Goal: Task Accomplishment & Management: Manage account settings

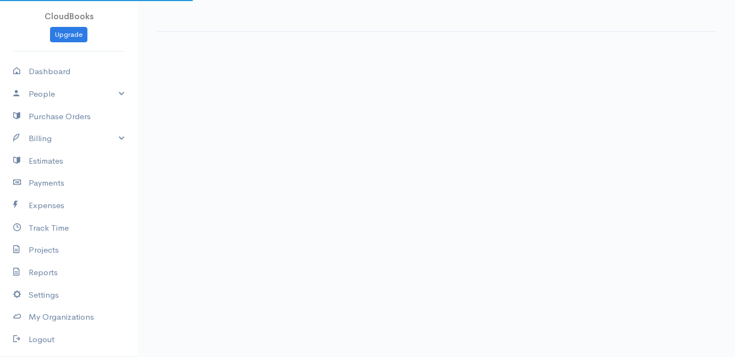
select select "thistoyear"
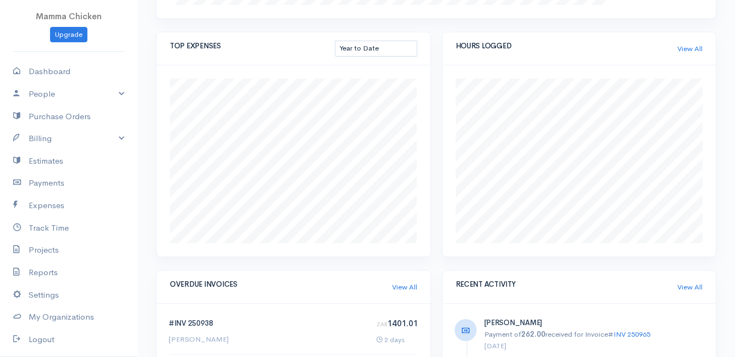
scroll to position [370, 0]
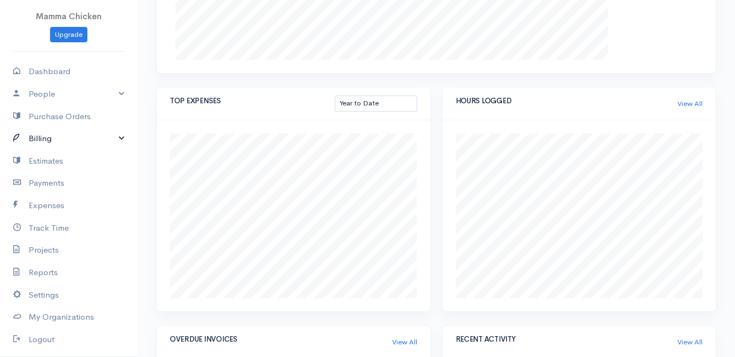
click at [51, 134] on link "Billing" at bounding box center [68, 139] width 137 height 23
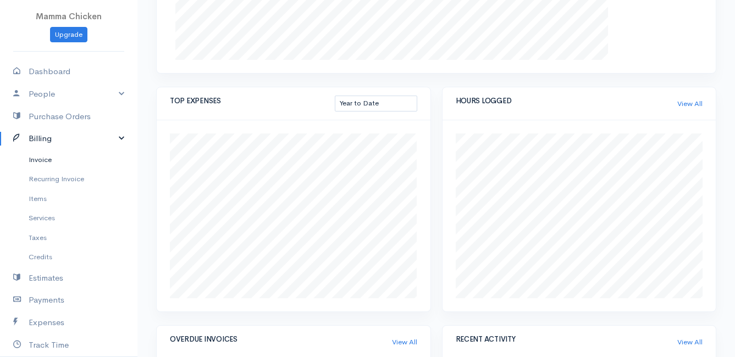
click at [54, 157] on link "Invoice" at bounding box center [68, 160] width 137 height 20
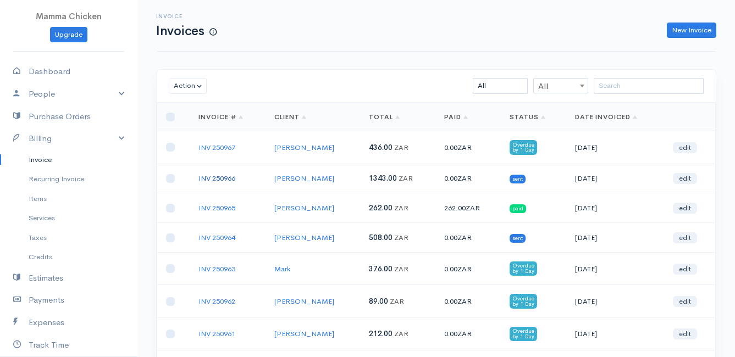
click at [216, 175] on link "INV 250966" at bounding box center [216, 178] width 37 height 9
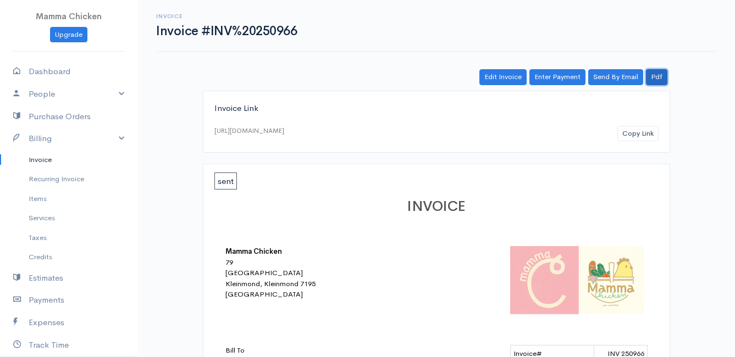
click at [660, 79] on link "Pdf" at bounding box center [656, 77] width 21 height 16
click at [30, 161] on link "Invoice" at bounding box center [68, 160] width 137 height 20
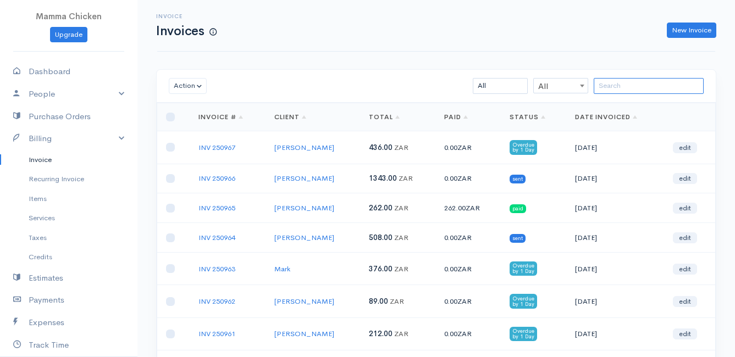
click at [644, 87] on input "search" at bounding box center [649, 86] width 110 height 16
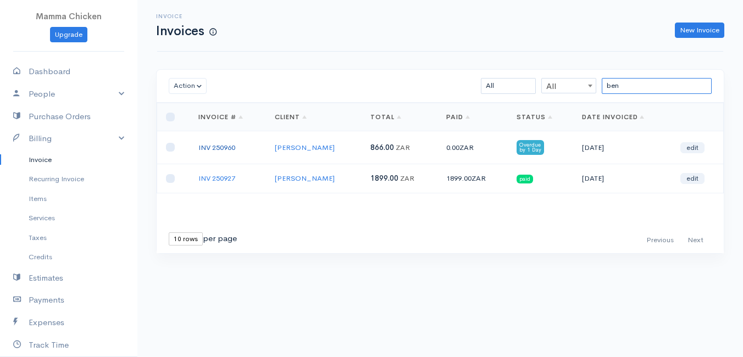
type input "ben"
click at [220, 146] on link "INV 250960" at bounding box center [216, 147] width 37 height 9
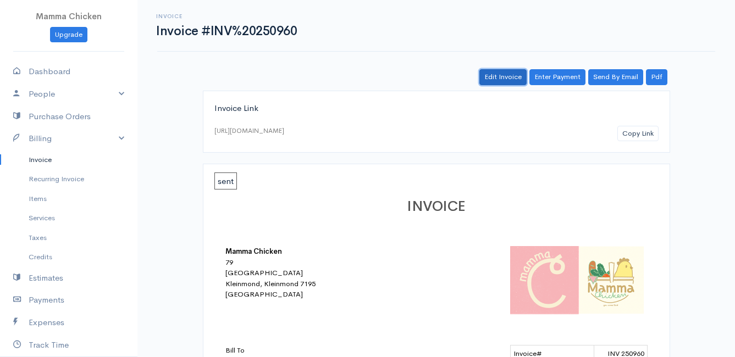
click at [511, 79] on link "Edit Invoice" at bounding box center [502, 77] width 47 height 16
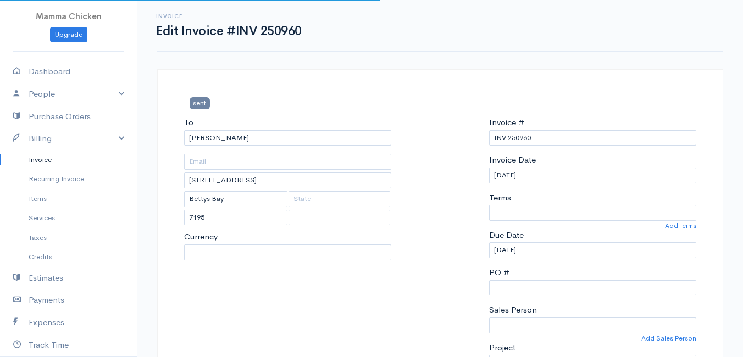
select select "0"
select select
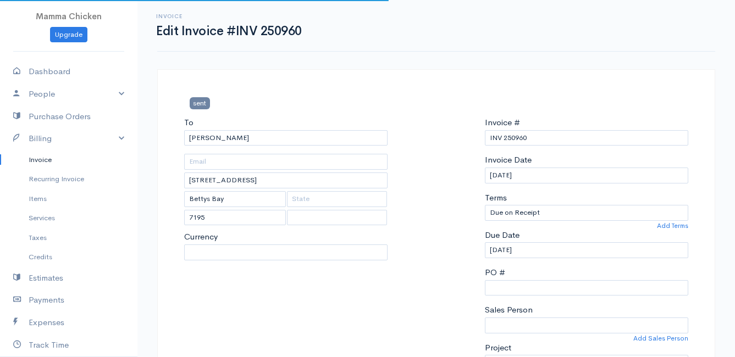
select select "[GEOGRAPHIC_DATA]"
select select "ZAR"
click at [537, 172] on input "[DATE]" at bounding box center [586, 176] width 203 height 16
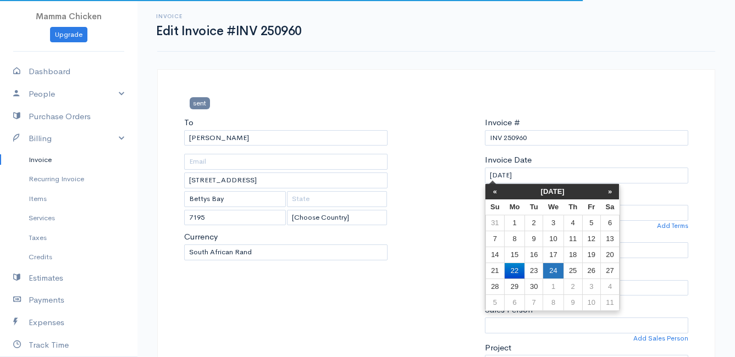
click at [556, 267] on td "24" at bounding box center [553, 271] width 20 height 16
type input "[DATE]"
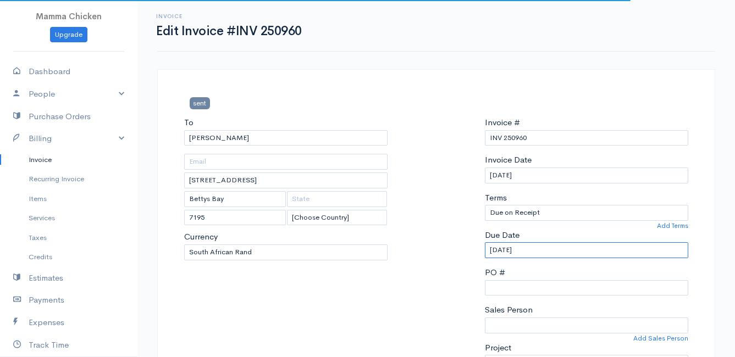
click at [549, 244] on input "[DATE]" at bounding box center [586, 250] width 203 height 16
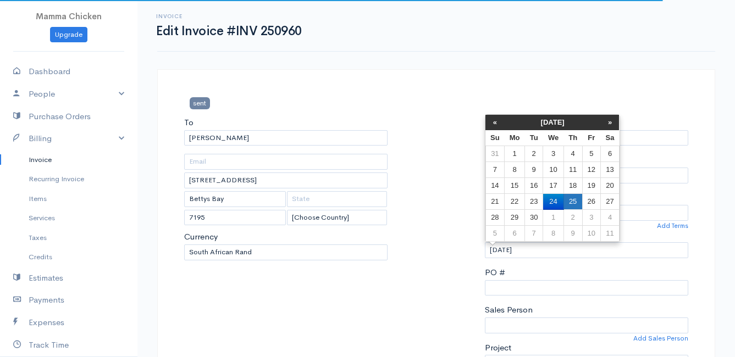
click at [571, 198] on td "25" at bounding box center [573, 202] width 19 height 16
type input "[DATE]"
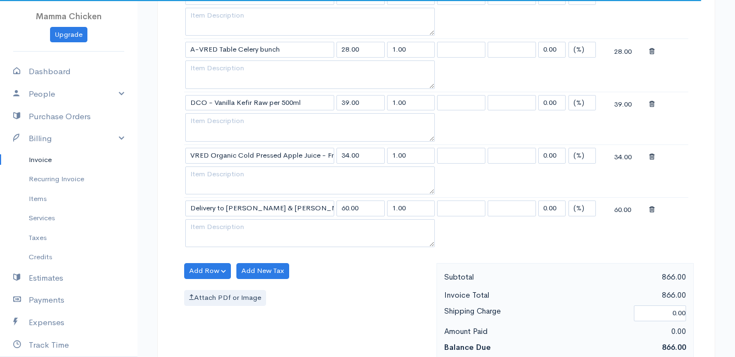
scroll to position [1704, 0]
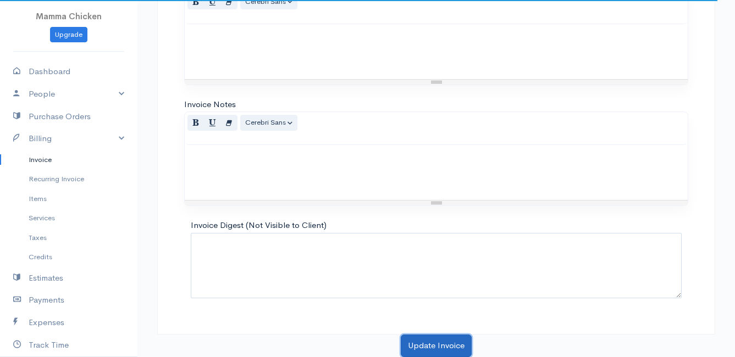
click at [445, 345] on button "Update Invoice" at bounding box center [436, 346] width 71 height 23
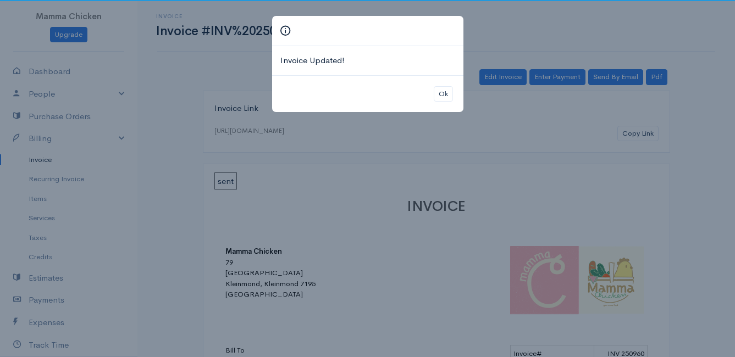
scroll to position [312, 0]
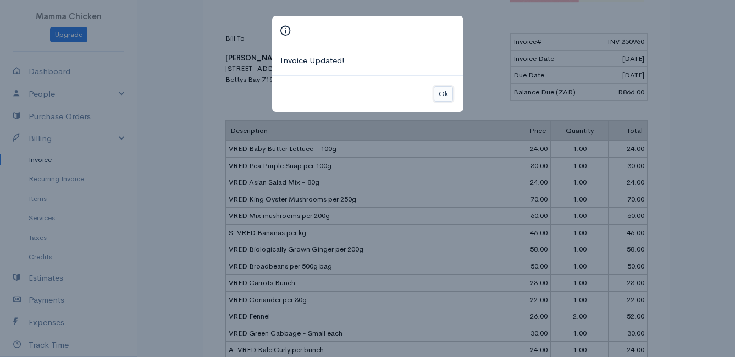
click at [444, 93] on button "Ok" at bounding box center [443, 94] width 19 height 16
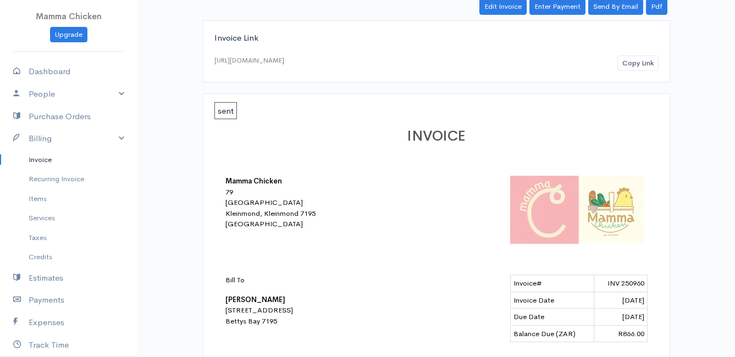
scroll to position [0, 0]
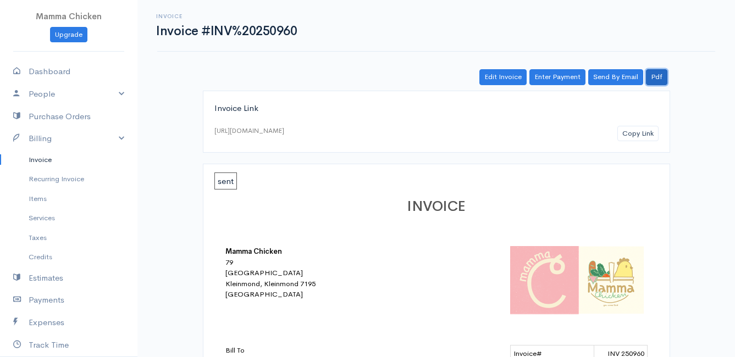
click at [659, 76] on link "Pdf" at bounding box center [656, 77] width 21 height 16
click at [54, 131] on link "Billing" at bounding box center [68, 139] width 137 height 23
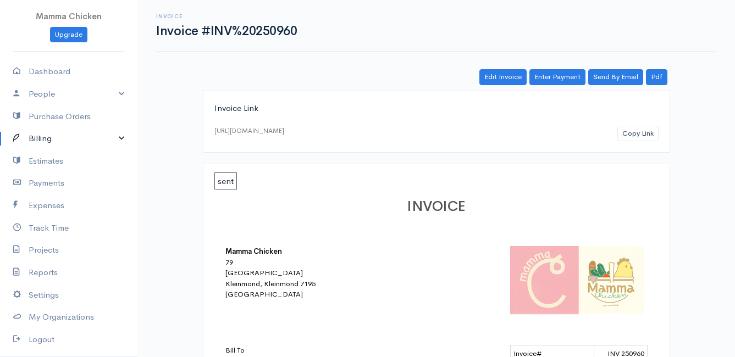
click at [54, 131] on link "Billing" at bounding box center [68, 139] width 137 height 23
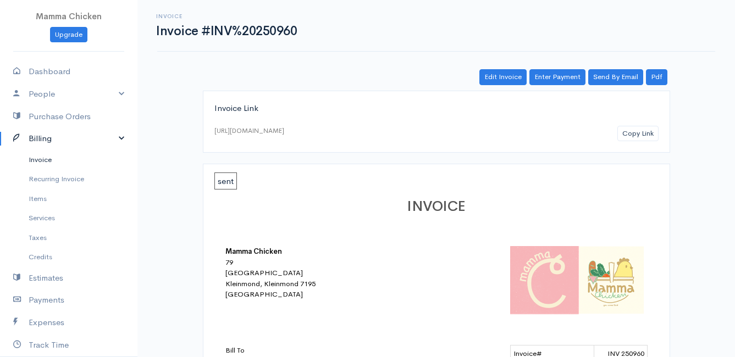
click at [47, 159] on link "Invoice" at bounding box center [68, 160] width 137 height 20
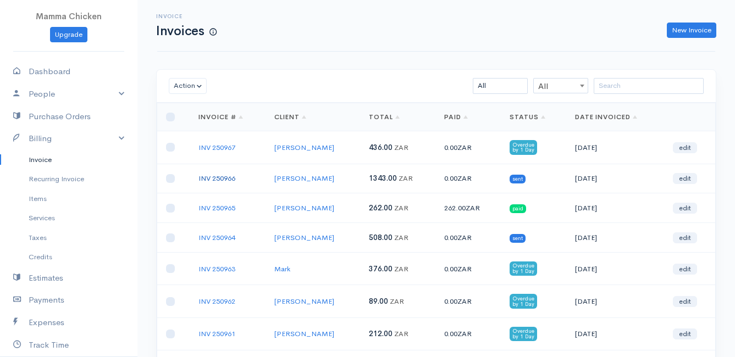
click at [221, 178] on link "INV 250966" at bounding box center [216, 178] width 37 height 9
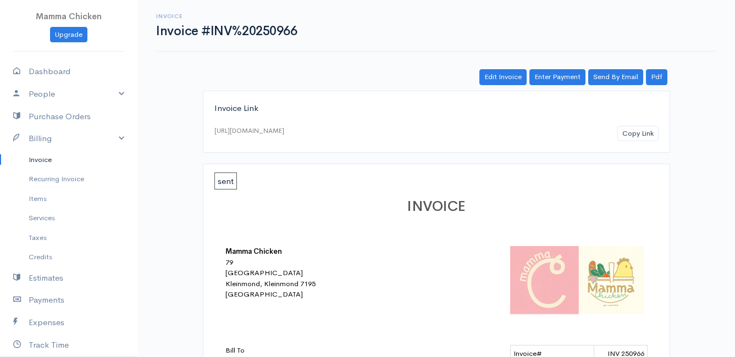
click at [40, 158] on link "Invoice" at bounding box center [68, 160] width 137 height 20
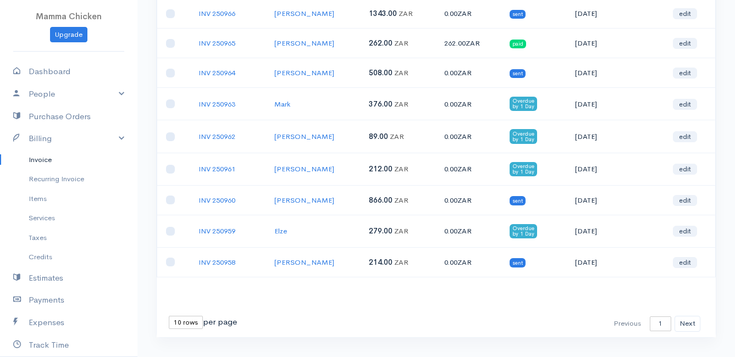
scroll to position [186, 0]
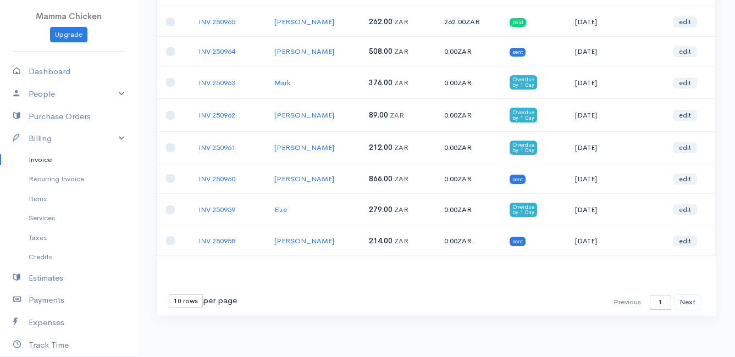
click at [192, 307] on select "10 rows 25 rows 50 rows" at bounding box center [186, 301] width 34 height 13
select select "50"
click at [169, 295] on select "10 rows 25 rows 50 rows" at bounding box center [186, 301] width 34 height 13
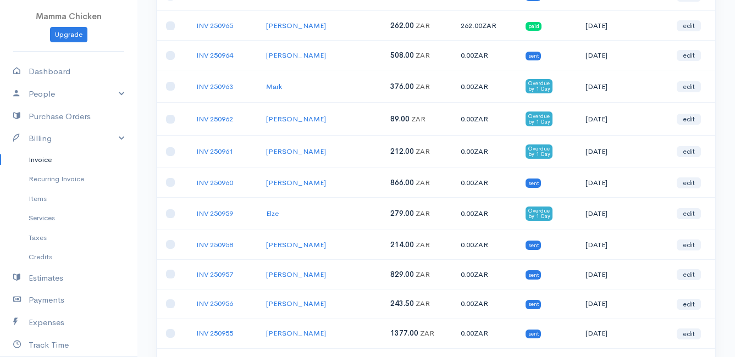
scroll to position [238, 0]
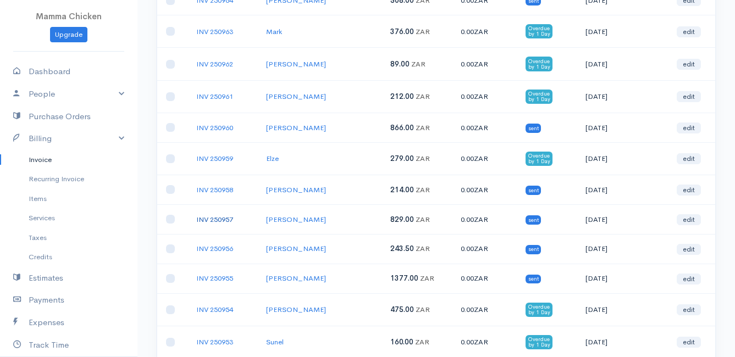
click at [219, 217] on link "INV 250957" at bounding box center [214, 219] width 37 height 9
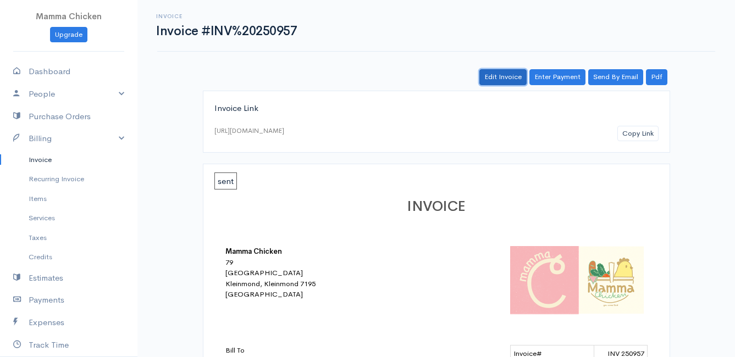
click at [507, 80] on link "Edit Invoice" at bounding box center [502, 77] width 47 height 16
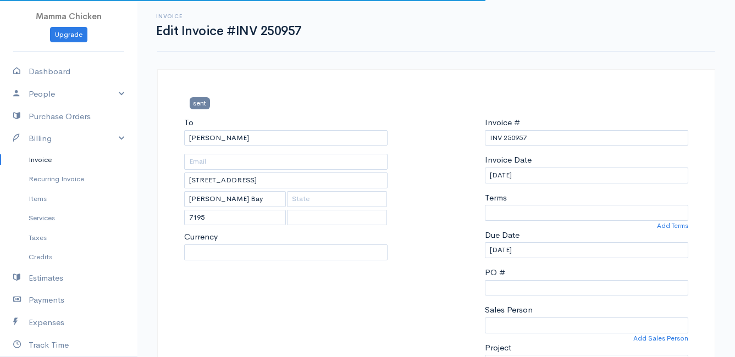
select select "0"
select select
select select "[GEOGRAPHIC_DATA]"
select select "ZAR"
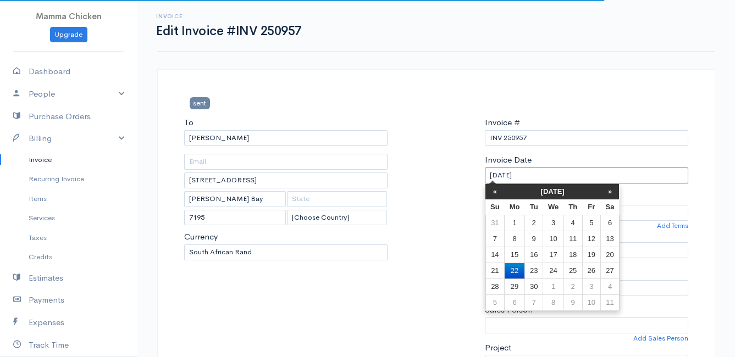
click at [549, 181] on input "[DATE]" at bounding box center [586, 176] width 203 height 16
click at [551, 271] on td "24" at bounding box center [553, 271] width 20 height 16
type input "[DATE]"
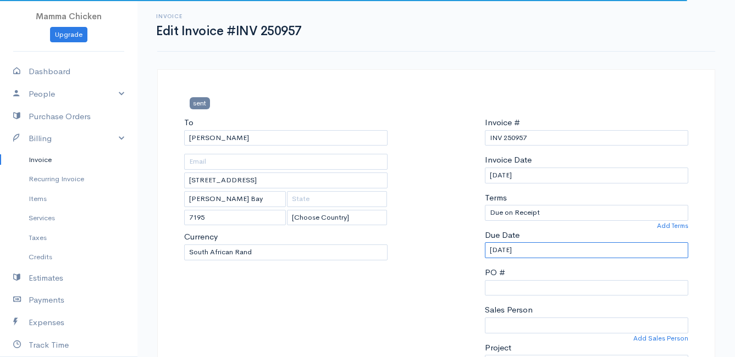
click at [540, 247] on input "[DATE]" at bounding box center [586, 250] width 203 height 16
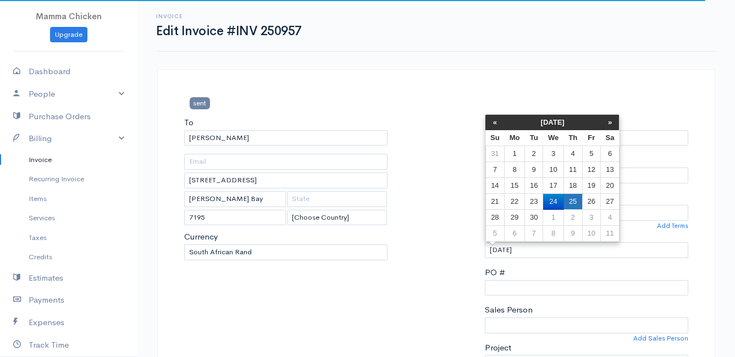
click at [575, 198] on td "25" at bounding box center [573, 202] width 19 height 16
type input "[DATE]"
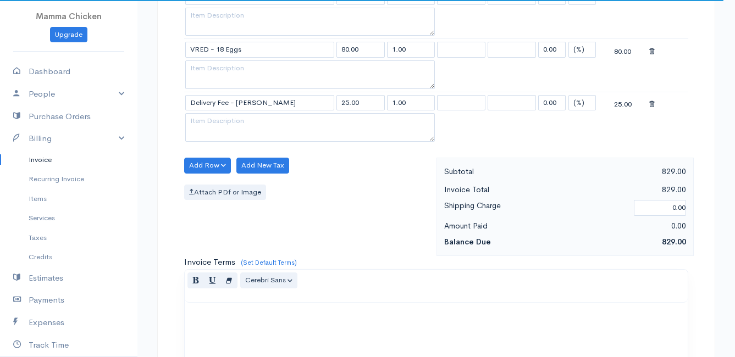
scroll to position [1598, 0]
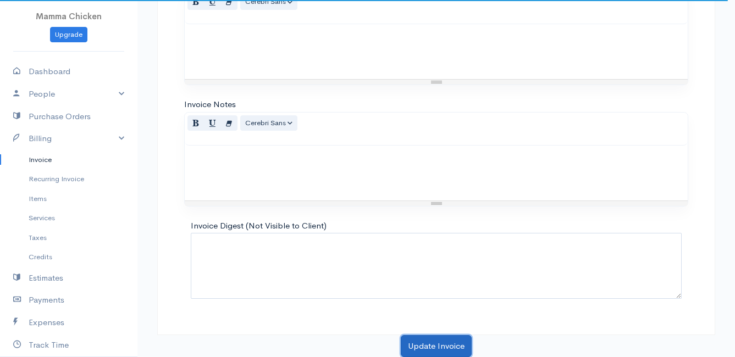
click at [434, 349] on button "Update Invoice" at bounding box center [436, 346] width 71 height 23
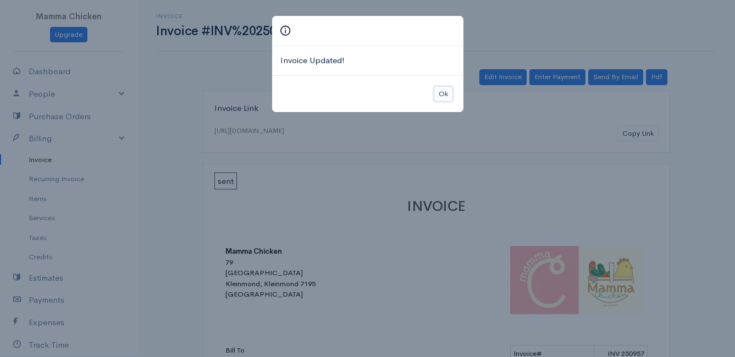
click at [442, 97] on button "Ok" at bounding box center [443, 94] width 19 height 16
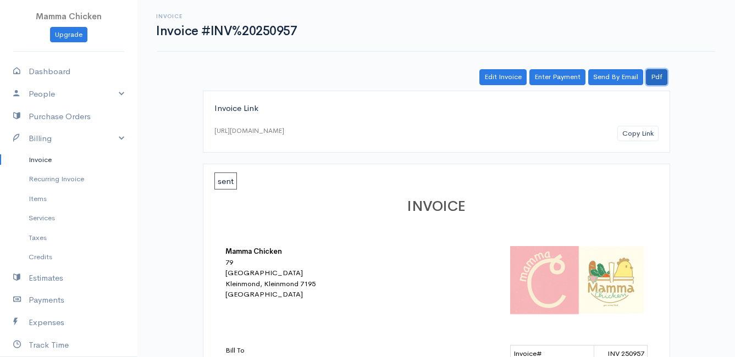
click at [659, 78] on link "Pdf" at bounding box center [656, 77] width 21 height 16
click at [35, 162] on link "Invoice" at bounding box center [68, 160] width 137 height 20
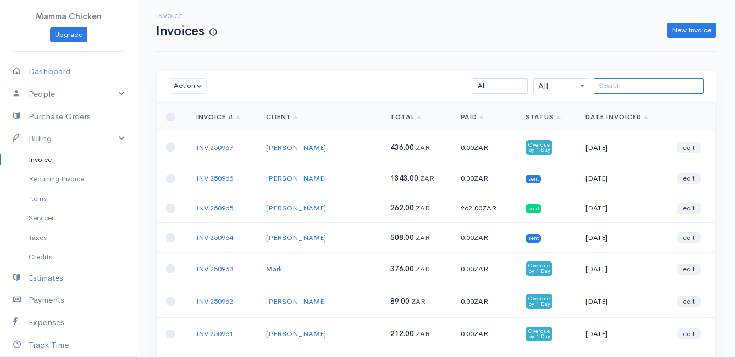
click at [636, 89] on input "search" at bounding box center [649, 86] width 110 height 16
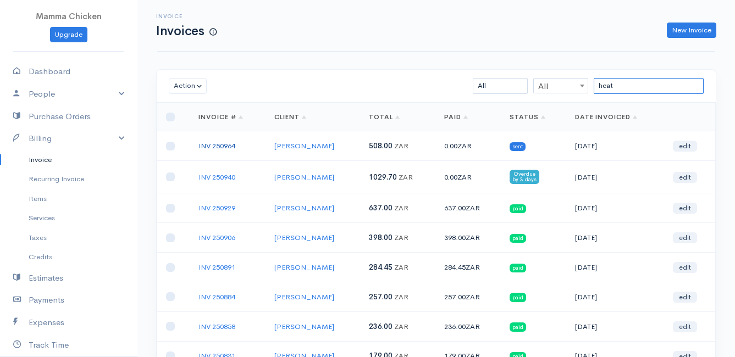
type input "heat"
click at [222, 145] on link "INV 250964" at bounding box center [216, 145] width 37 height 9
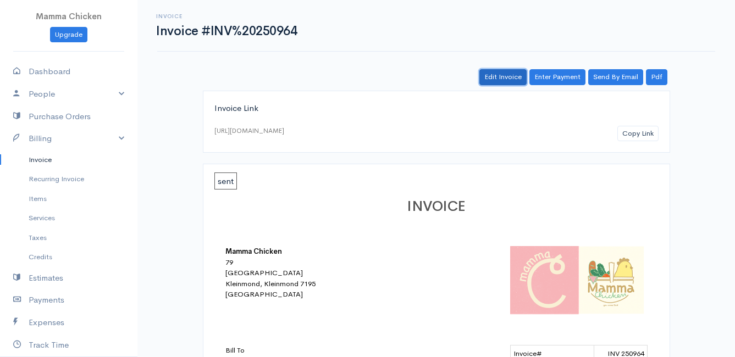
click at [504, 79] on link "Edit Invoice" at bounding box center [502, 77] width 47 height 16
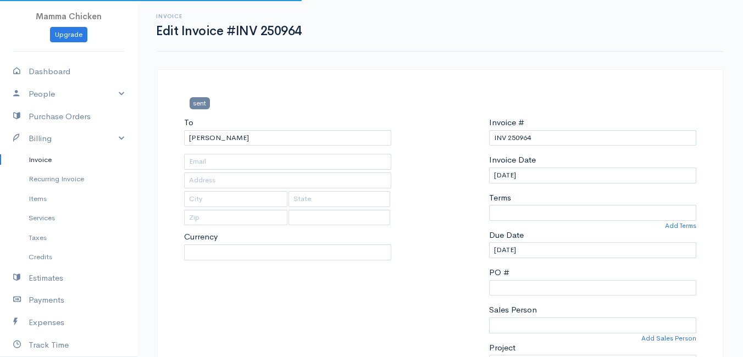
type input "[STREET_ADDRESS]"
type input "Rooiels"
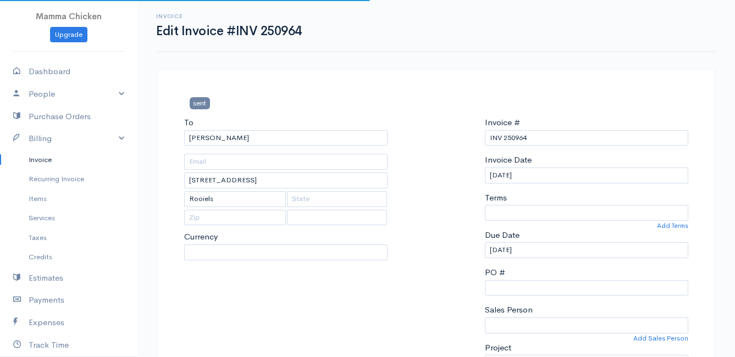
select select "0"
select select
select select "[GEOGRAPHIC_DATA]"
select select "ZAR"
click at [540, 176] on input "[DATE]" at bounding box center [586, 176] width 203 height 16
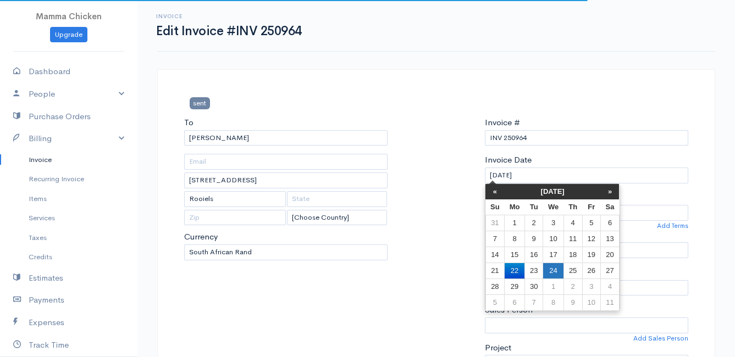
click at [555, 272] on td "24" at bounding box center [553, 271] width 20 height 16
type input "[DATE]"
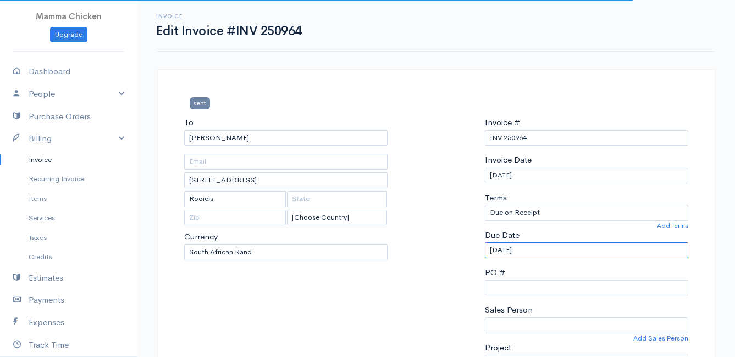
click at [543, 247] on input "[DATE]" at bounding box center [586, 250] width 203 height 16
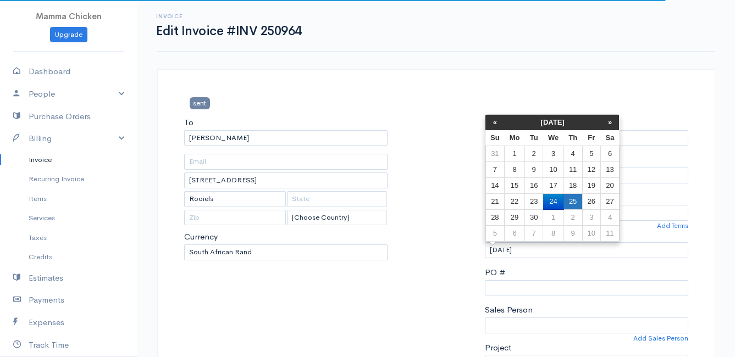
click at [567, 195] on td "25" at bounding box center [573, 202] width 19 height 16
type input "[DATE]"
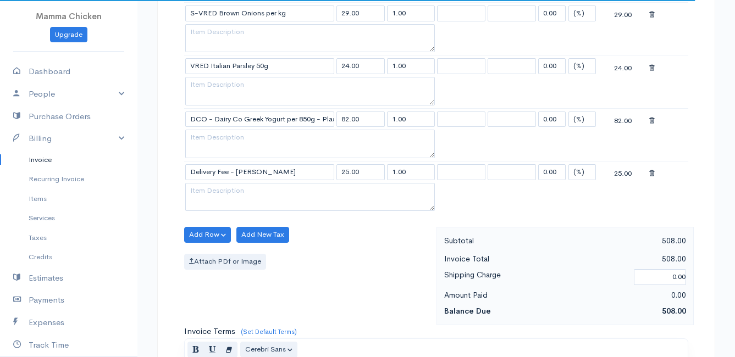
scroll to position [1228, 0]
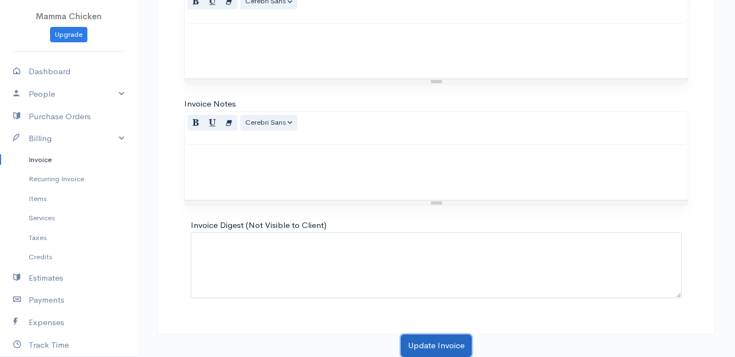
click at [428, 346] on button "Update Invoice" at bounding box center [436, 346] width 71 height 23
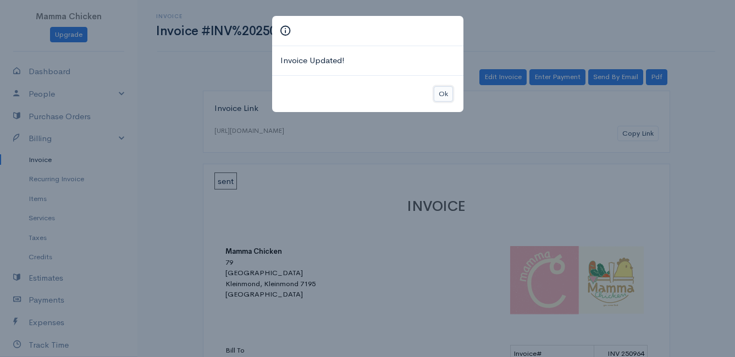
click at [442, 93] on button "Ok" at bounding box center [443, 94] width 19 height 16
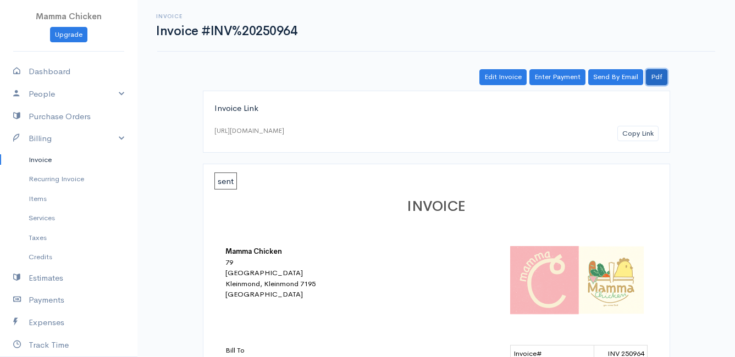
click at [663, 75] on link "Pdf" at bounding box center [656, 77] width 21 height 16
click at [49, 158] on link "Invoice" at bounding box center [68, 160] width 137 height 20
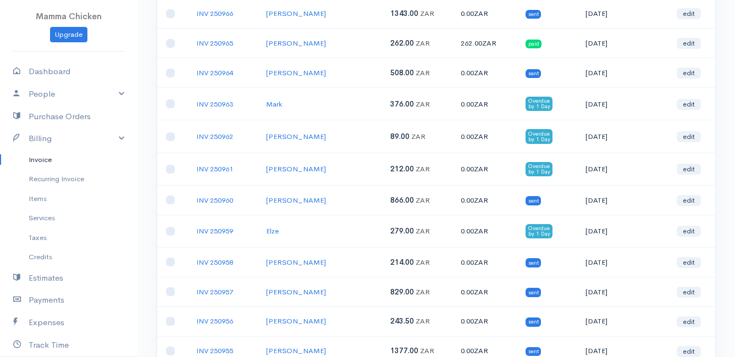
scroll to position [220, 0]
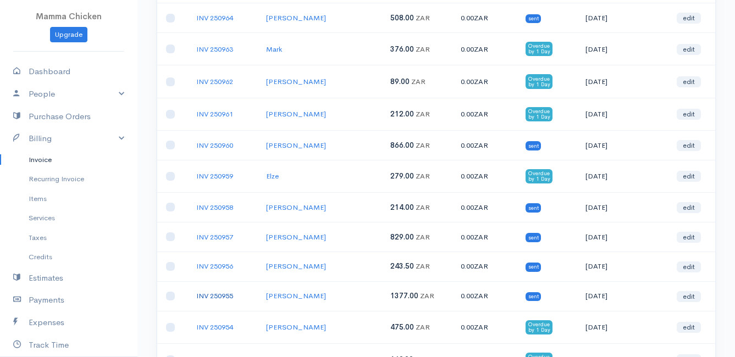
click at [220, 297] on link "INV 250955" at bounding box center [214, 295] width 37 height 9
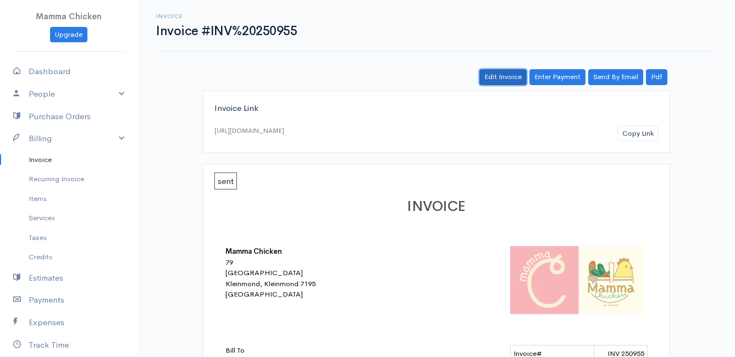
click at [510, 77] on link "Edit Invoice" at bounding box center [502, 77] width 47 height 16
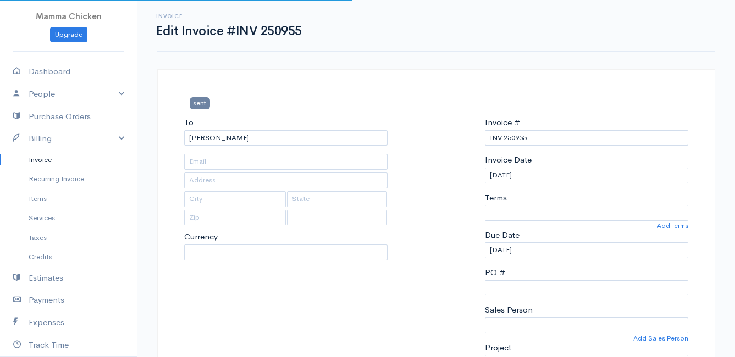
type input "[STREET_ADDRESS]"
type input "[PERSON_NAME] Bay"
select select
select select "0"
select select "[GEOGRAPHIC_DATA]"
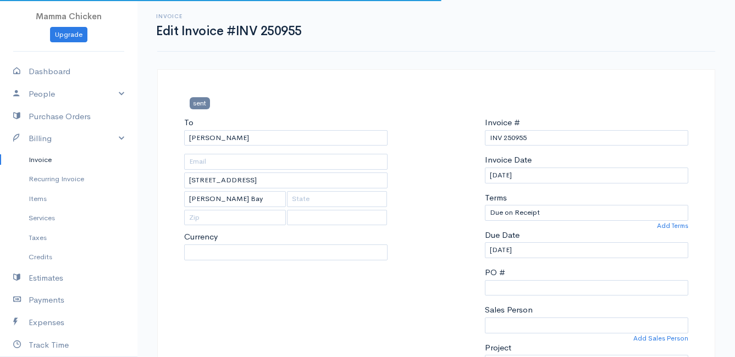
select select "ZAR"
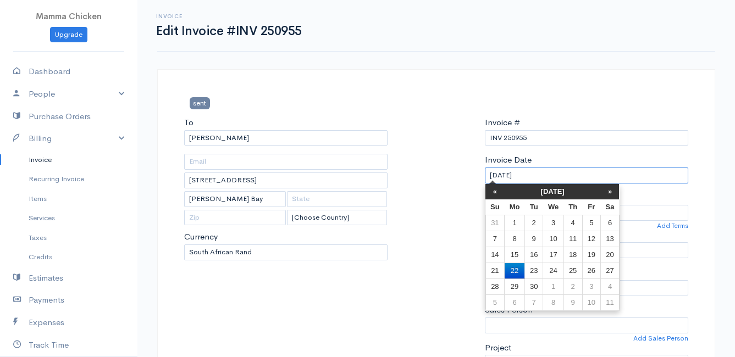
click at [548, 178] on input "[DATE]" at bounding box center [586, 176] width 203 height 16
click at [553, 271] on td "24" at bounding box center [553, 271] width 20 height 16
type input "[DATE]"
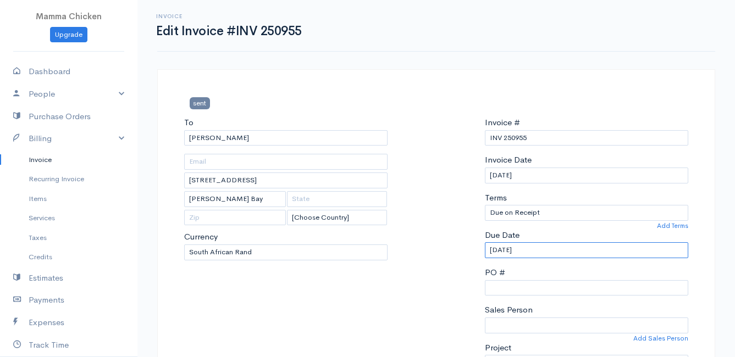
click at [551, 252] on input "[DATE]" at bounding box center [586, 250] width 203 height 16
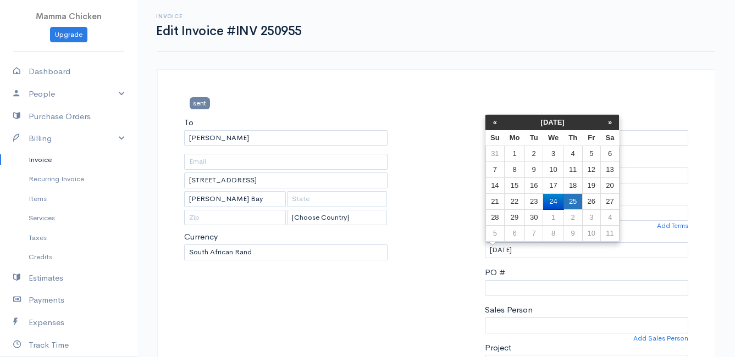
click at [576, 197] on td "25" at bounding box center [573, 202] width 19 height 16
type input "[DATE]"
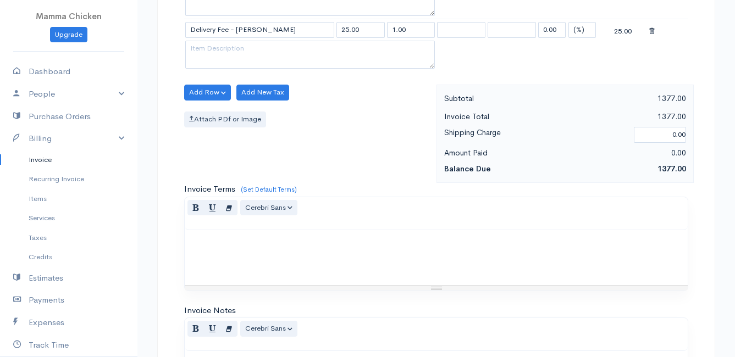
scroll to position [646, 0]
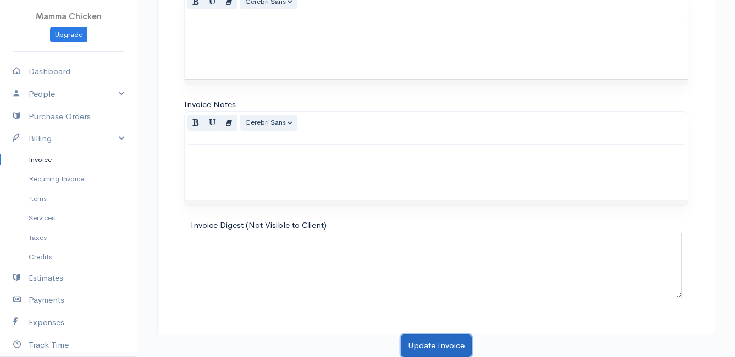
click at [428, 349] on button "Update Invoice" at bounding box center [436, 346] width 71 height 23
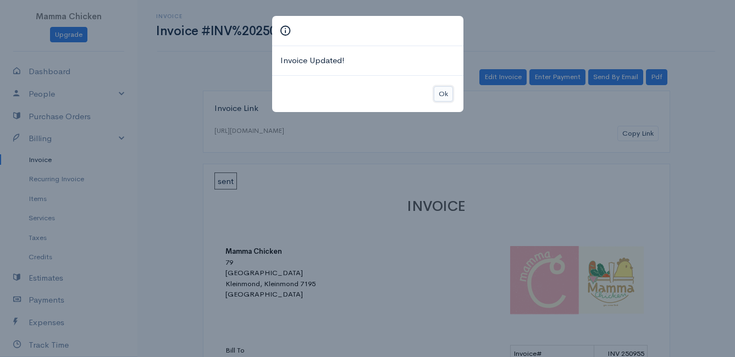
click at [441, 95] on button "Ok" at bounding box center [443, 94] width 19 height 16
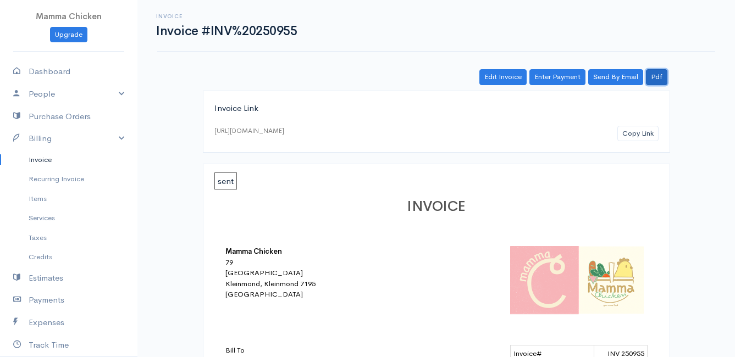
click at [658, 79] on link "Pdf" at bounding box center [656, 77] width 21 height 16
click at [43, 158] on link "Invoice" at bounding box center [68, 160] width 137 height 20
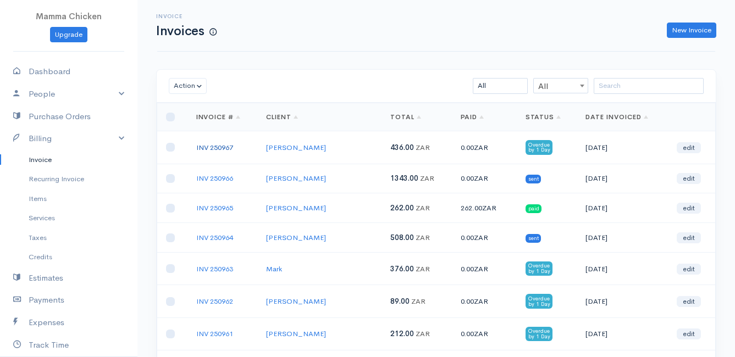
click at [217, 146] on link "INV 250967" at bounding box center [214, 147] width 37 height 9
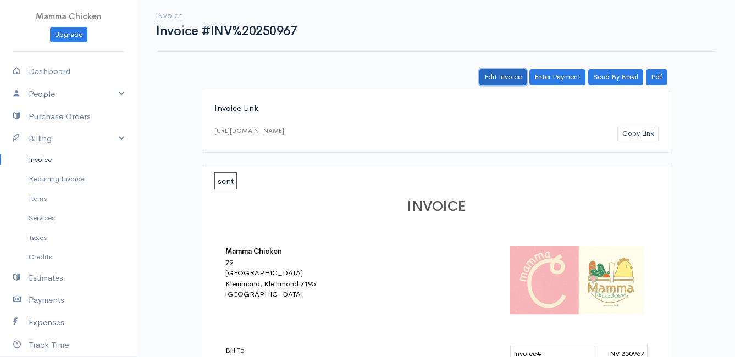
click at [507, 74] on link "Edit Invoice" at bounding box center [502, 77] width 47 height 16
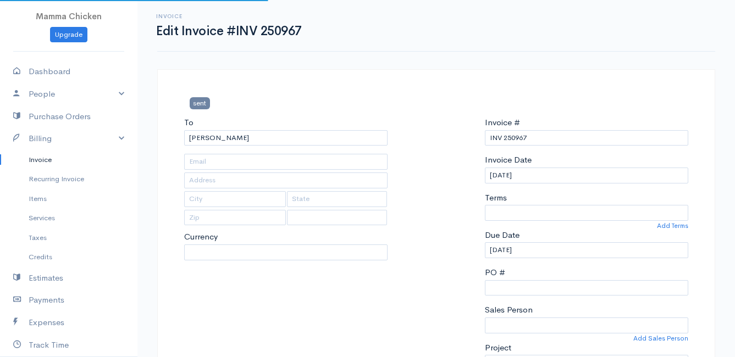
type input "[STREET_ADDRESS]"
type input "[PERSON_NAME] Bay"
type input "7195"
select select
select select "0"
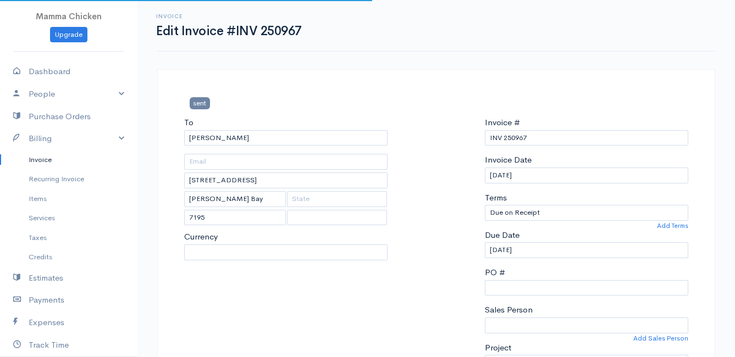
select select "[GEOGRAPHIC_DATA]"
select select "ZAR"
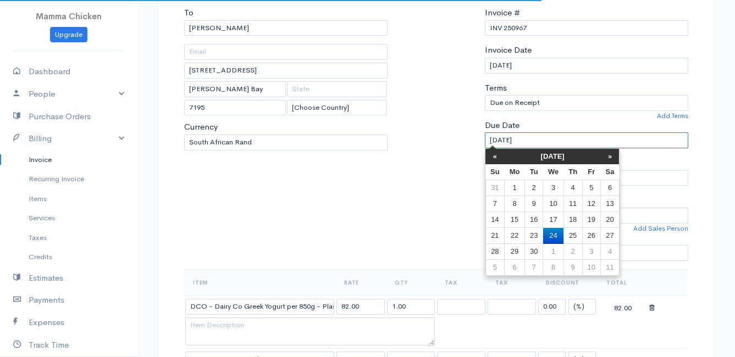
click at [555, 139] on input "[DATE]" at bounding box center [586, 141] width 203 height 16
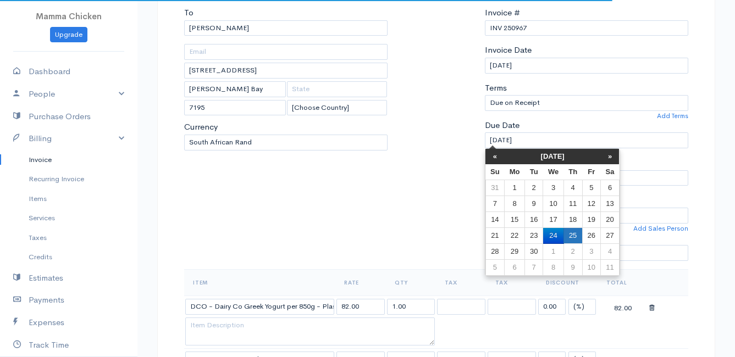
click at [575, 234] on td "25" at bounding box center [573, 236] width 19 height 16
type input "[DATE]"
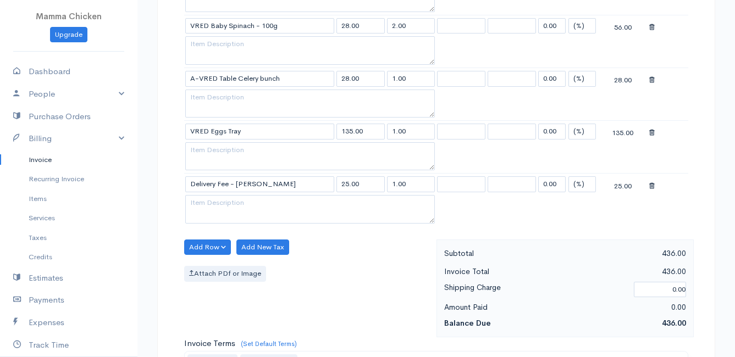
scroll to position [910, 0]
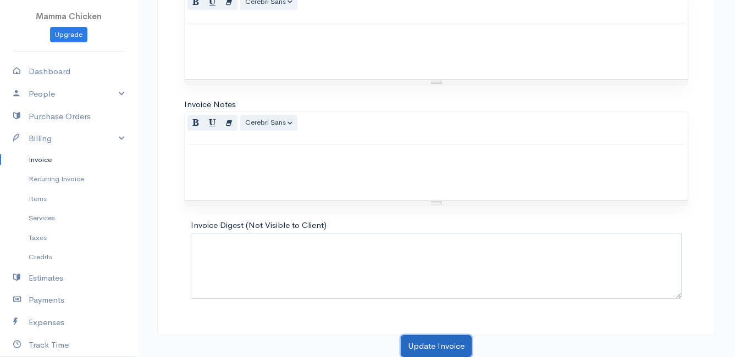
click at [427, 341] on button "Update Invoice" at bounding box center [436, 346] width 71 height 23
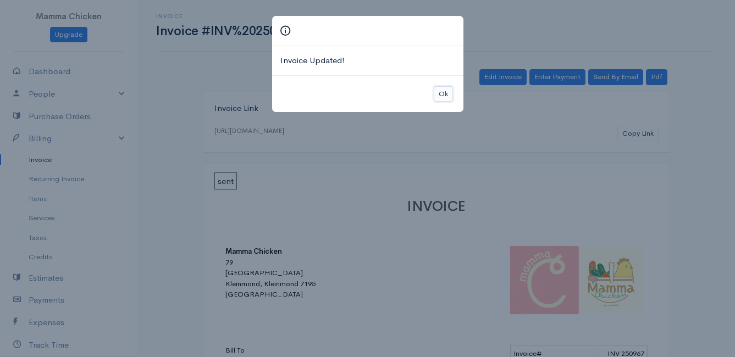
click at [445, 92] on button "Ok" at bounding box center [443, 94] width 19 height 16
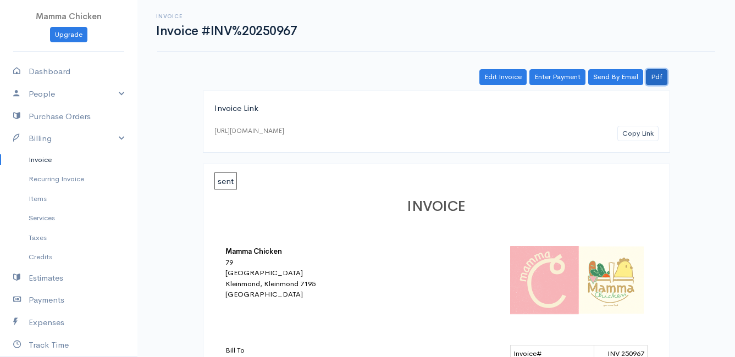
click at [661, 77] on link "Pdf" at bounding box center [656, 77] width 21 height 16
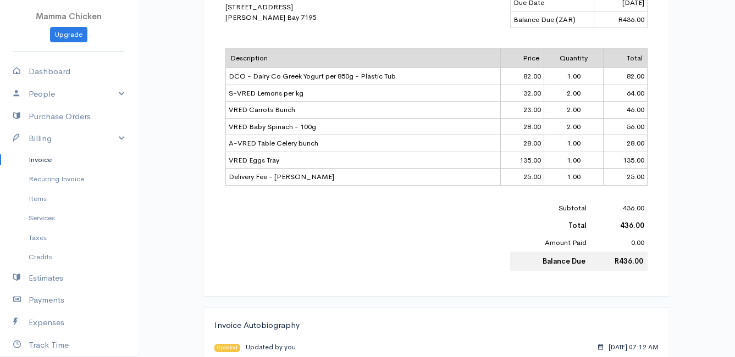
scroll to position [55, 0]
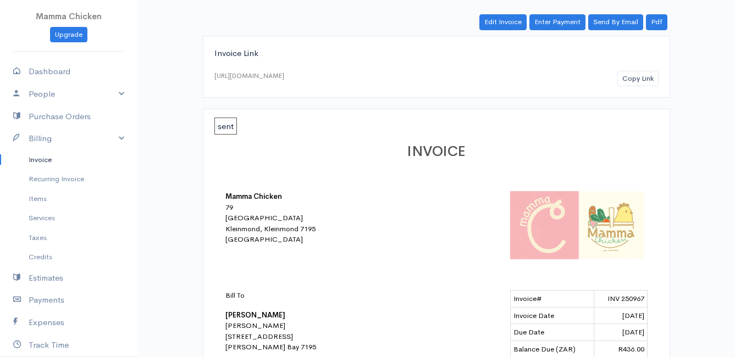
click at [43, 159] on link "Invoice" at bounding box center [68, 160] width 137 height 20
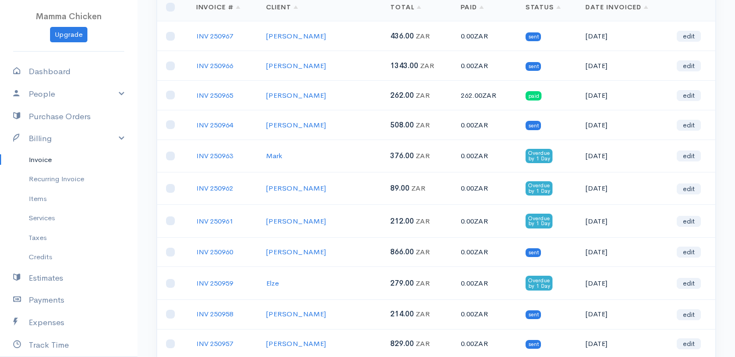
scroll to position [165, 0]
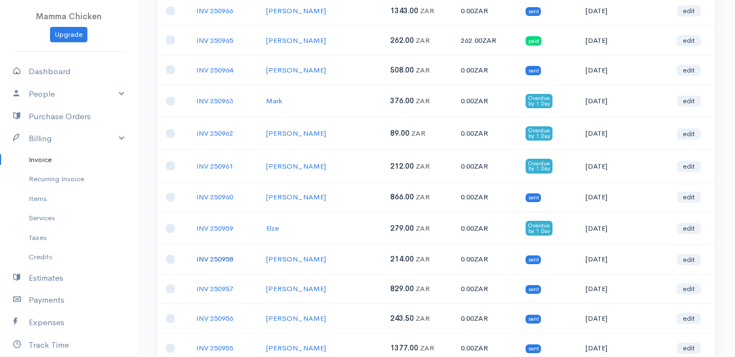
click at [223, 260] on link "INV 250958" at bounding box center [214, 259] width 37 height 9
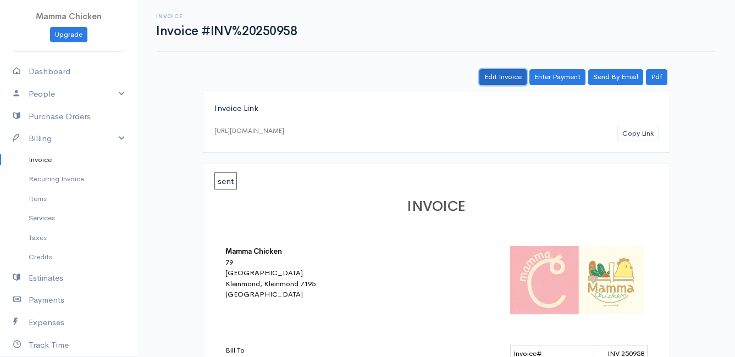
click at [511, 78] on link "Edit Invoice" at bounding box center [502, 77] width 47 height 16
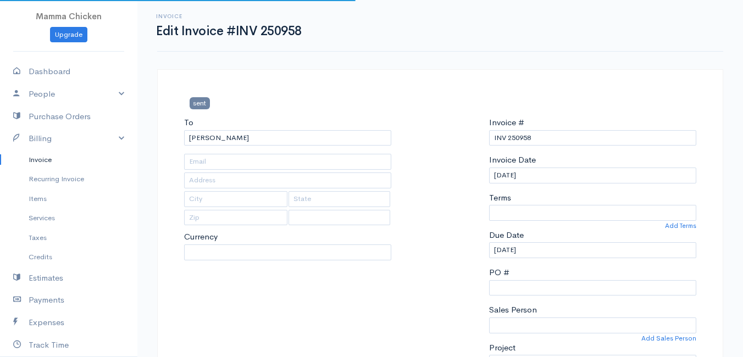
type input "[STREET_ADDRESS]"
type input "[PERSON_NAME] Bay"
type input "7195"
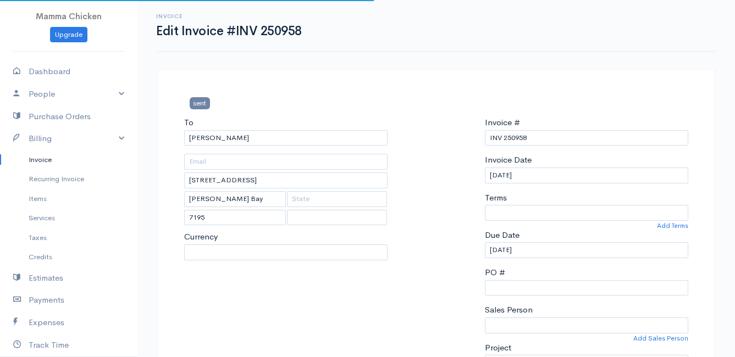
select select
select select "[GEOGRAPHIC_DATA]"
select select "ZAR"
select select "0"
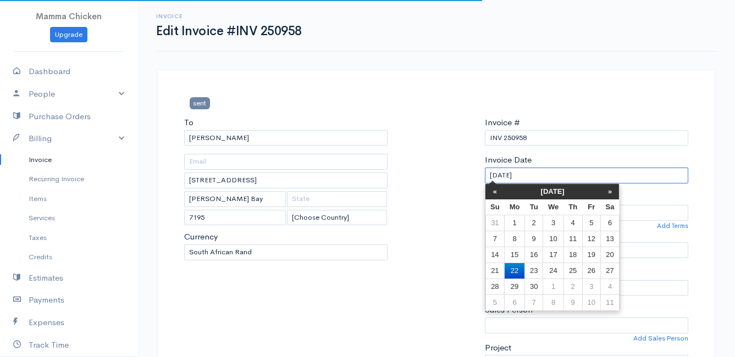
click at [551, 175] on input "[DATE]" at bounding box center [586, 176] width 203 height 16
click at [554, 271] on td "24" at bounding box center [553, 271] width 20 height 16
type input "[DATE]"
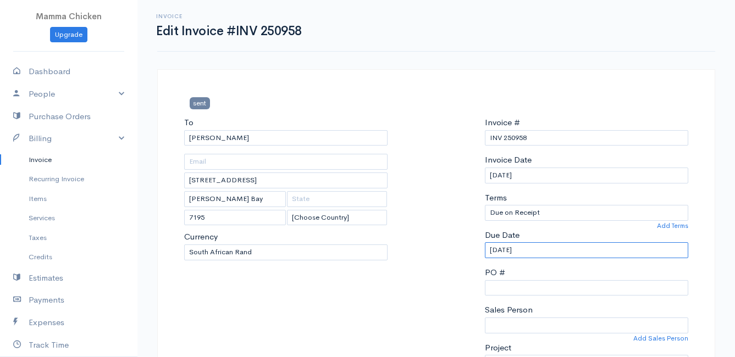
click at [551, 247] on input "[DATE]" at bounding box center [586, 250] width 203 height 16
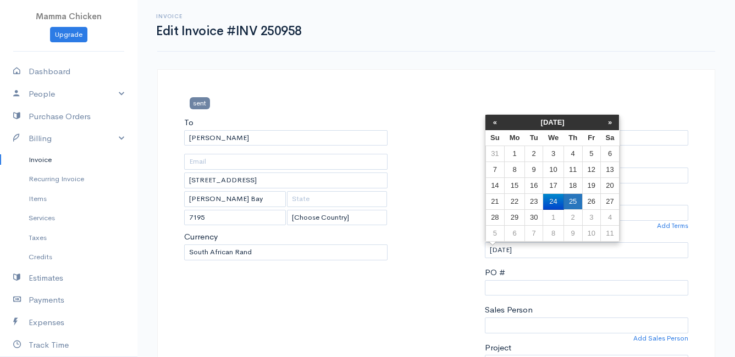
click at [573, 201] on td "25" at bounding box center [573, 202] width 19 height 16
type input "[DATE]"
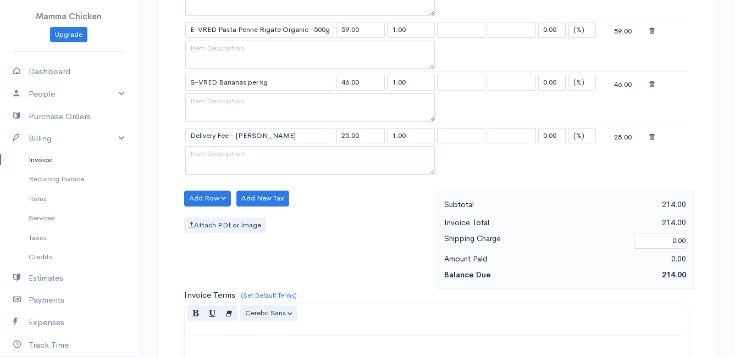
scroll to position [752, 0]
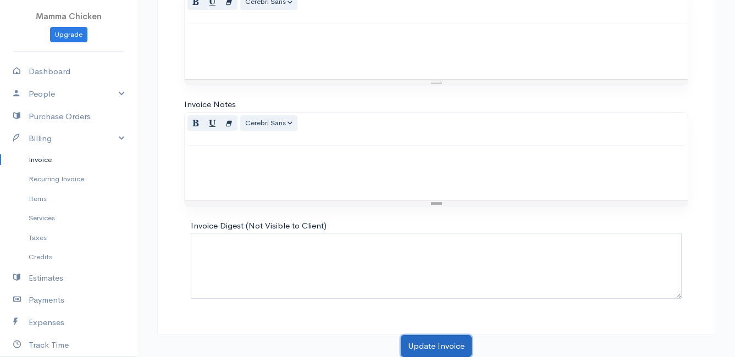
click at [435, 345] on button "Update Invoice" at bounding box center [436, 346] width 71 height 23
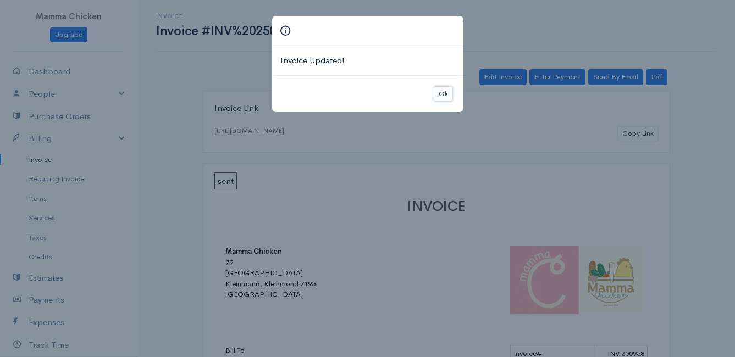
click at [449, 90] on button "Ok" at bounding box center [443, 94] width 19 height 16
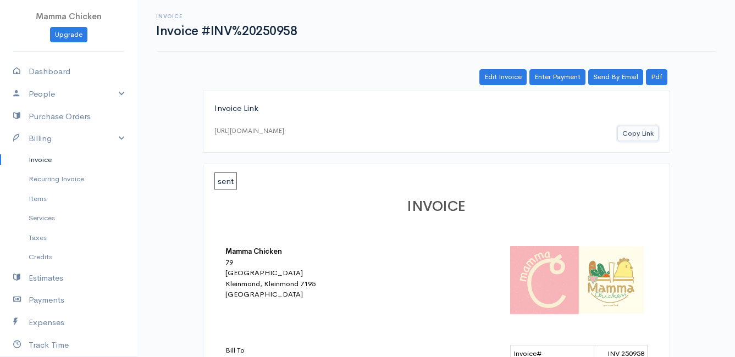
click at [630, 131] on button "Copy Link" at bounding box center [637, 134] width 41 height 16
click at [46, 156] on link "Invoice" at bounding box center [68, 160] width 137 height 20
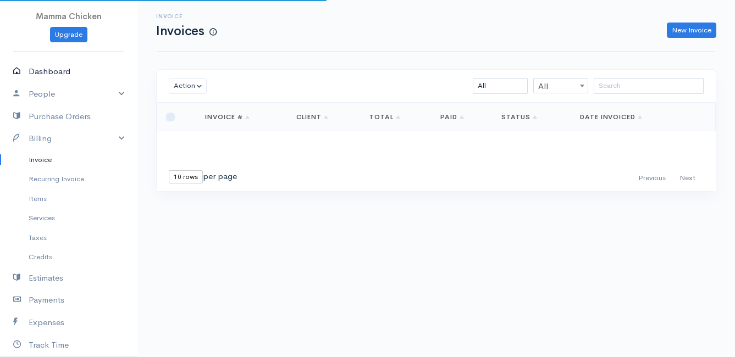
click at [70, 65] on link "Dashboard" at bounding box center [68, 71] width 137 height 23
select select "thistoyear"
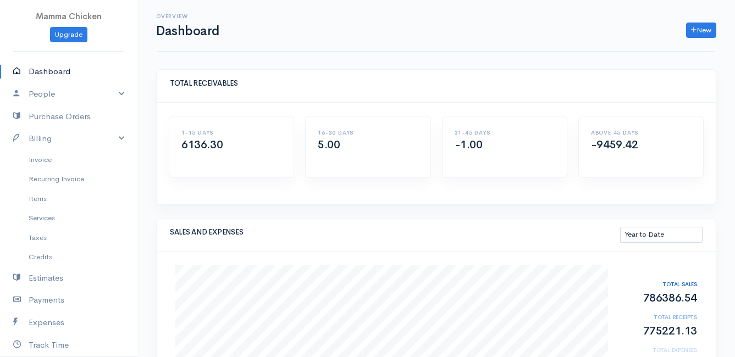
scroll to position [110, 0]
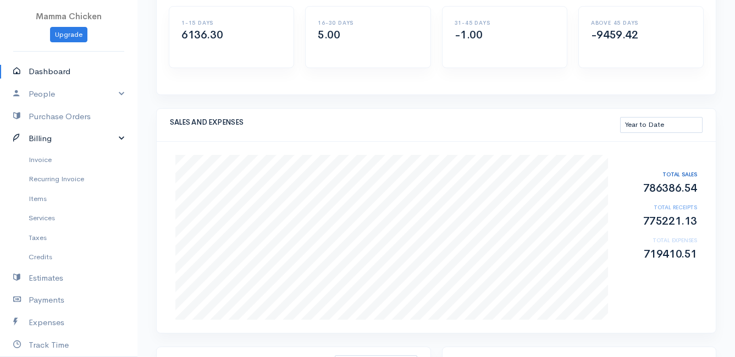
click at [48, 141] on link "Billing" at bounding box center [68, 139] width 137 height 23
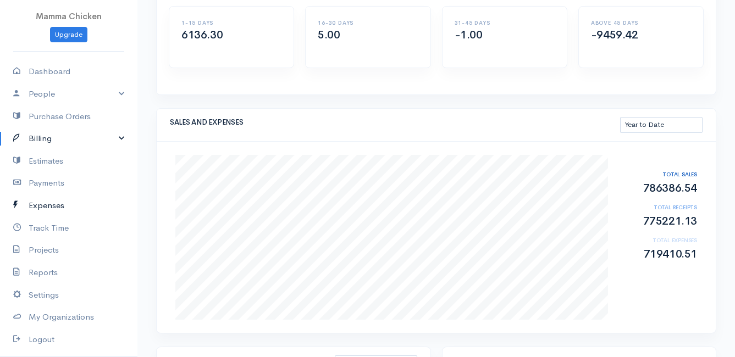
click at [51, 205] on link "Expenses" at bounding box center [68, 206] width 137 height 23
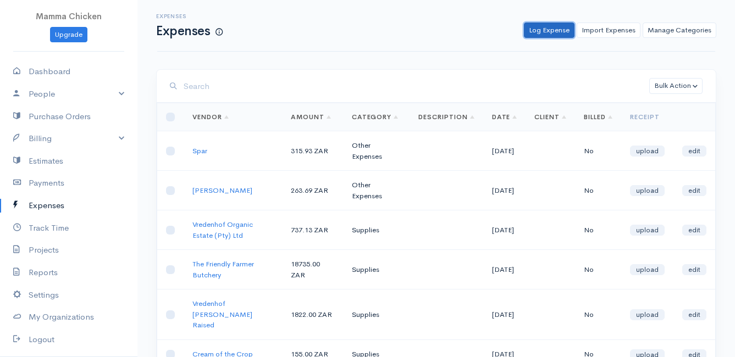
click at [549, 30] on link "Log Expense" at bounding box center [549, 31] width 51 height 16
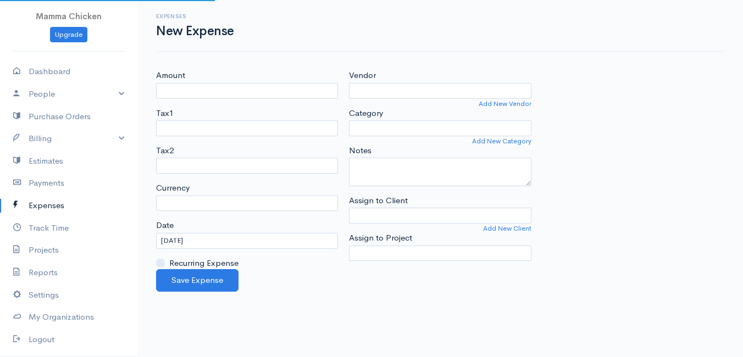
select select "ZAR"
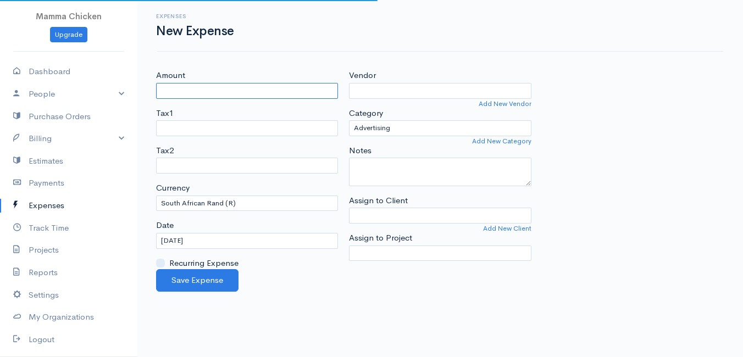
click at [213, 93] on input "Amount" at bounding box center [247, 91] width 182 height 16
type input "526.35"
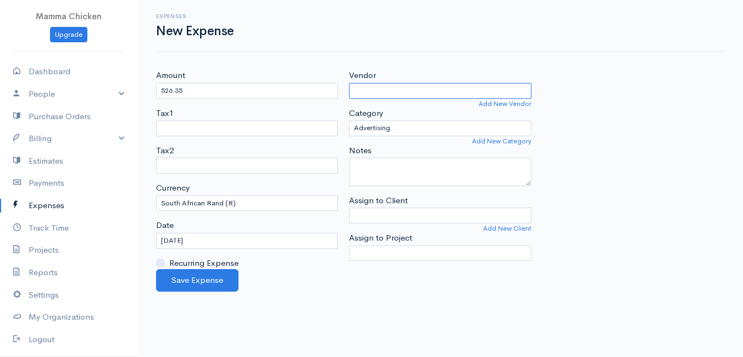
click at [362, 88] on input "Vendor" at bounding box center [440, 91] width 182 height 16
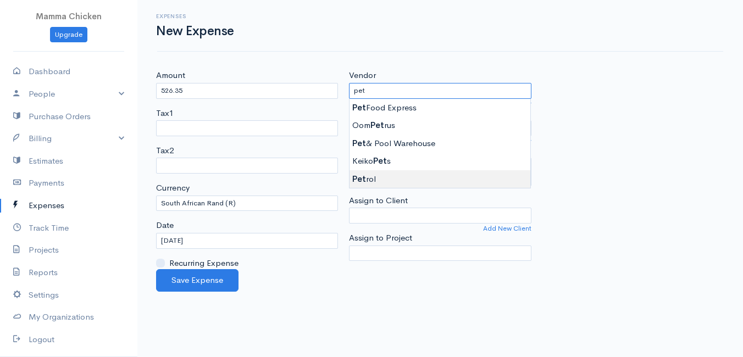
type input "Petrol"
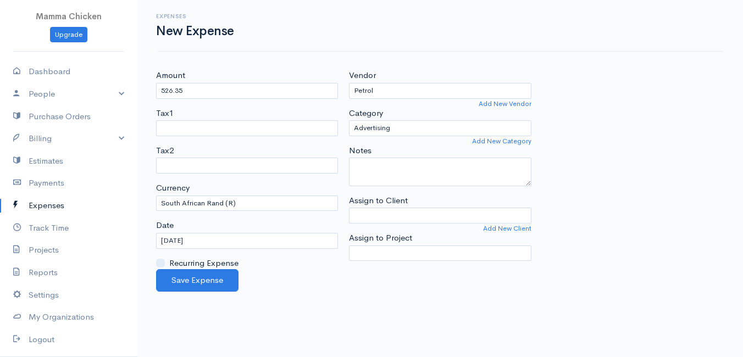
click at [389, 178] on body "Mamma Chicken Upgrade Dashboard People Clients Vendors Staff Users Purchase Ord…" at bounding box center [371, 178] width 743 height 357
click at [410, 128] on select "Advertising Car & Truck Expenses Contractors Education Education and Training E…" at bounding box center [440, 128] width 182 height 16
select select "Travel"
click at [349, 120] on select "Advertising Car & Truck Expenses Contractors Education Education and Training E…" at bounding box center [440, 128] width 182 height 16
click at [178, 278] on button "Save Expense" at bounding box center [197, 280] width 82 height 23
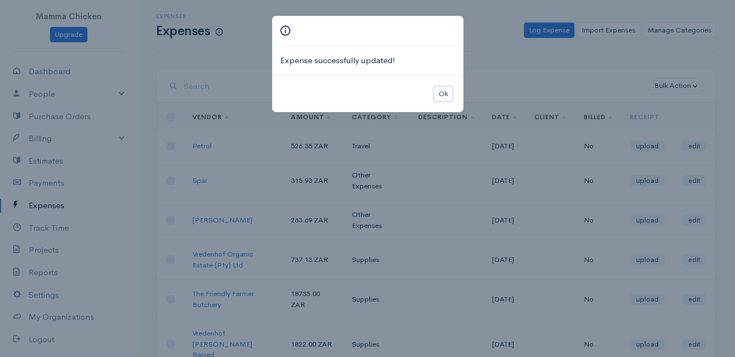
click at [446, 92] on button "Ok" at bounding box center [443, 94] width 19 height 16
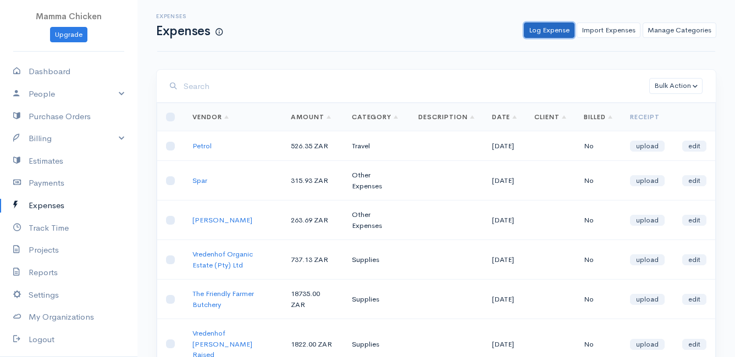
click at [564, 31] on link "Log Expense" at bounding box center [549, 31] width 51 height 16
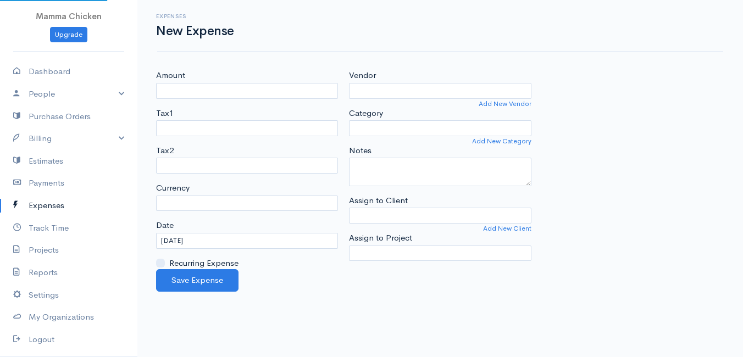
select select "ZAR"
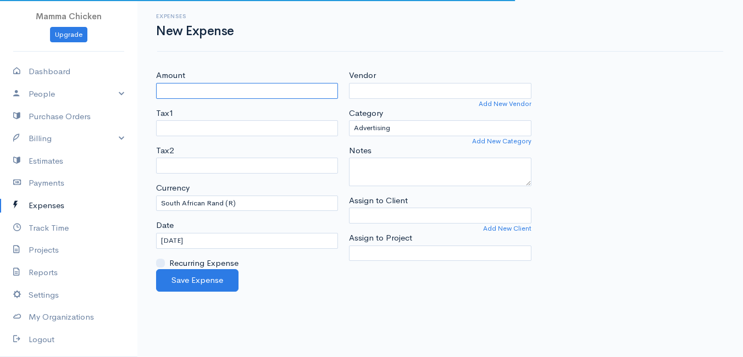
click at [244, 90] on input "Amount" at bounding box center [247, 91] width 182 height 16
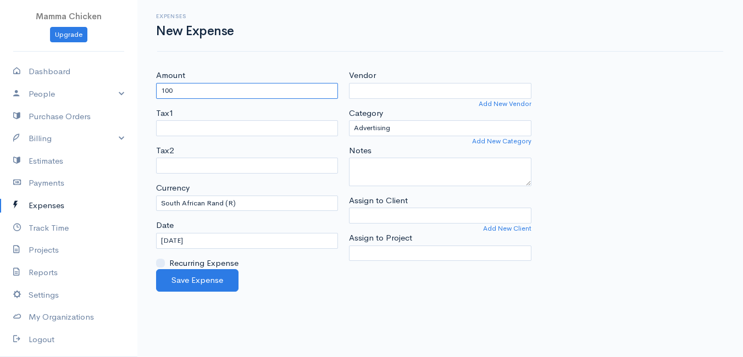
type input "100"
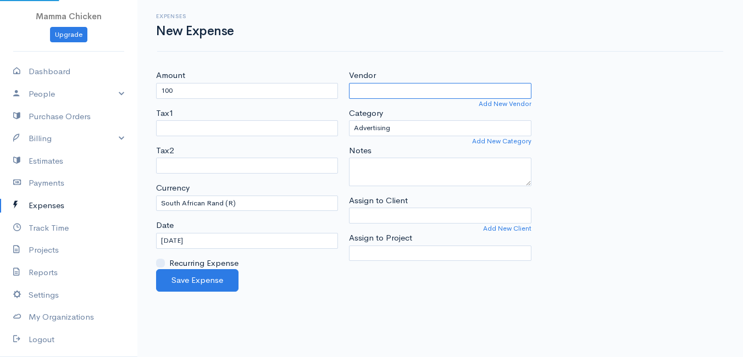
click at [422, 86] on input "Vendor" at bounding box center [440, 91] width 182 height 16
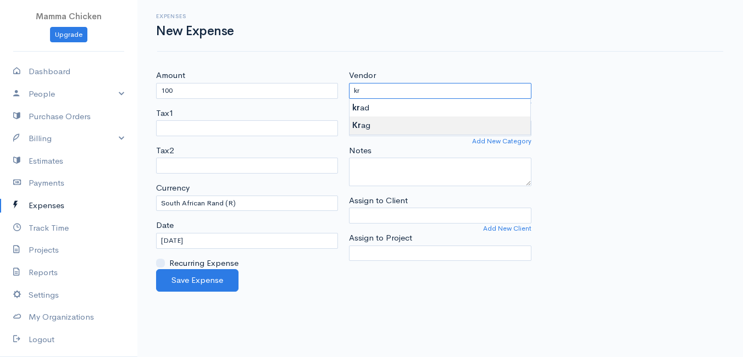
type input "Krag"
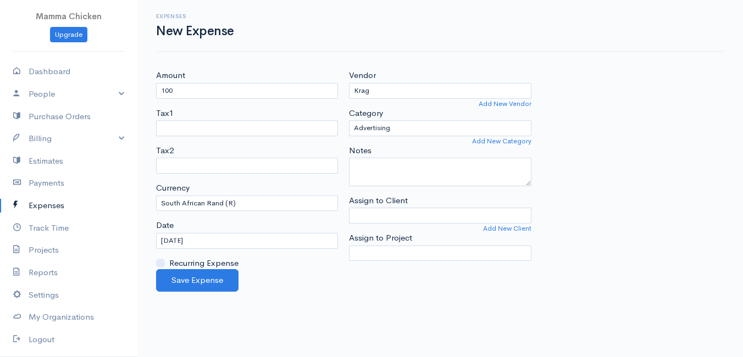
click at [400, 122] on body "Mamma Chicken Upgrade Dashboard People Clients Vendors Staff Users Purchase Ord…" at bounding box center [371, 178] width 743 height 357
click at [202, 279] on button "Save Expense" at bounding box center [197, 280] width 82 height 23
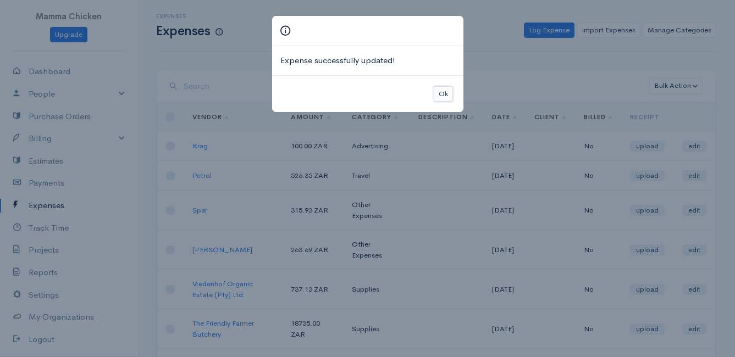
click at [450, 97] on button "Ok" at bounding box center [443, 94] width 19 height 16
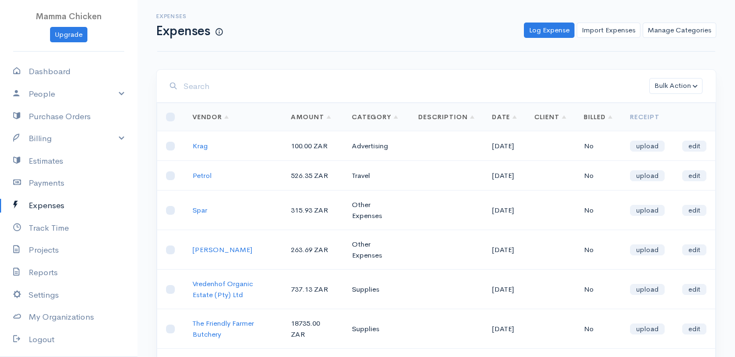
click at [54, 202] on link "Expenses" at bounding box center [68, 206] width 137 height 23
click at [687, 33] on link "Manage Categories" at bounding box center [680, 31] width 74 height 16
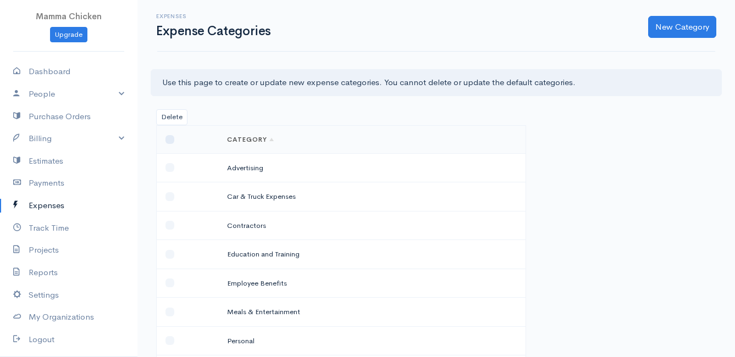
click at [54, 205] on link "Expenses" at bounding box center [68, 206] width 137 height 23
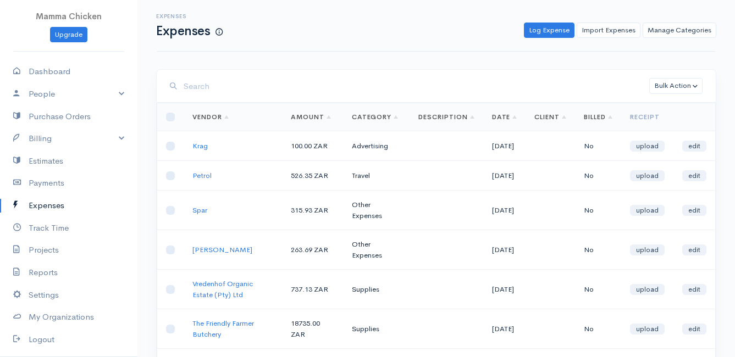
click at [252, 95] on input "search" at bounding box center [417, 86] width 466 height 23
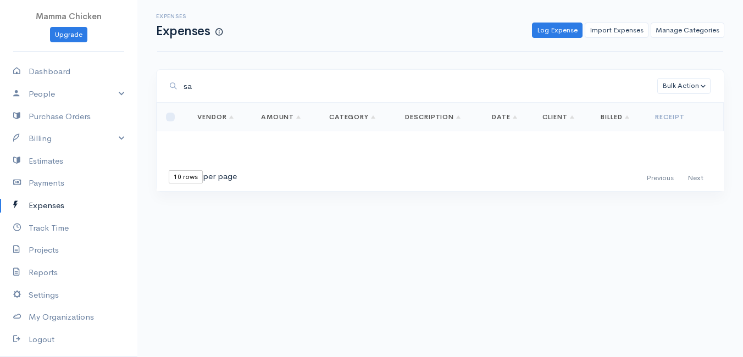
type input "s"
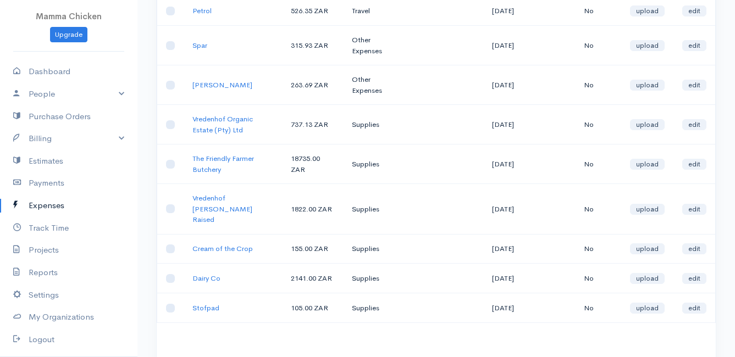
scroll to position [220, 0]
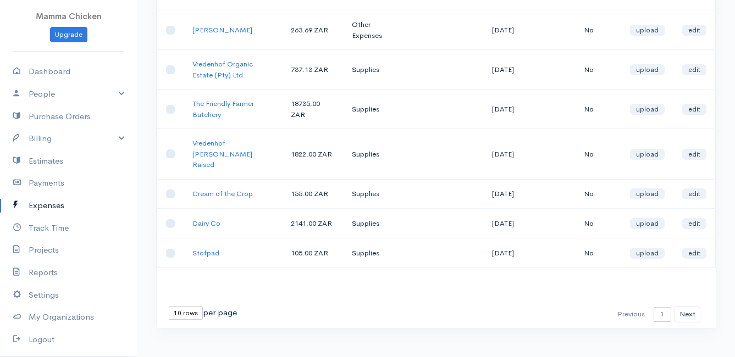
click at [190, 307] on select "10 rows 25 rows 50 rows" at bounding box center [186, 313] width 34 height 13
select select "50"
click at [169, 307] on select "10 rows 25 rows 50 rows" at bounding box center [186, 313] width 34 height 13
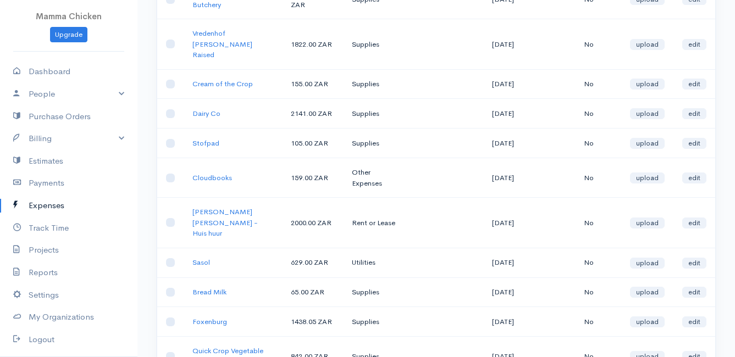
scroll to position [385, 0]
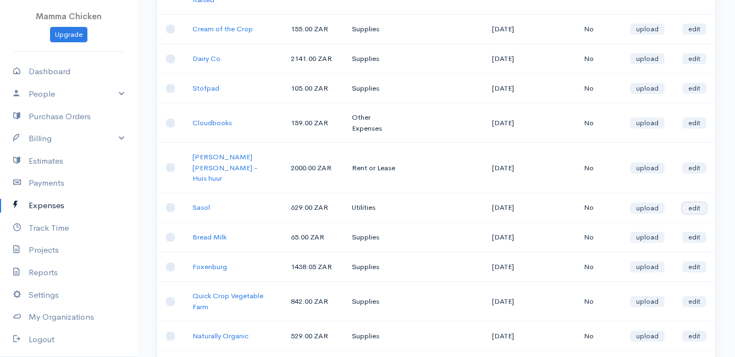
click at [695, 203] on link "edit" at bounding box center [694, 208] width 24 height 11
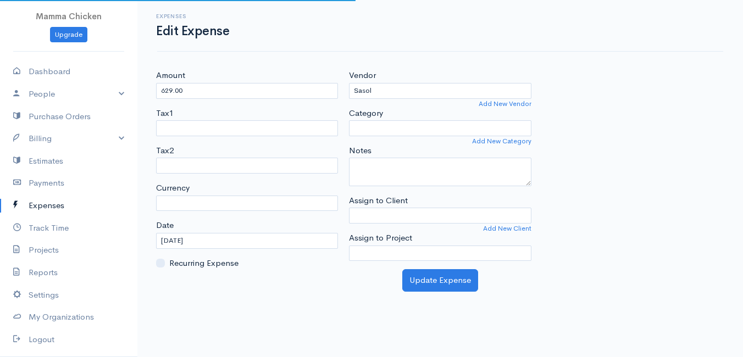
select select "ZAR"
select select "Utilities"
select select
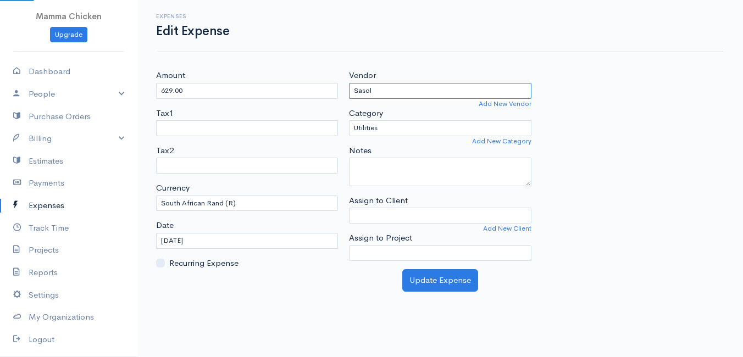
click at [396, 91] on input "Sasol" at bounding box center [440, 91] width 182 height 16
type input "S"
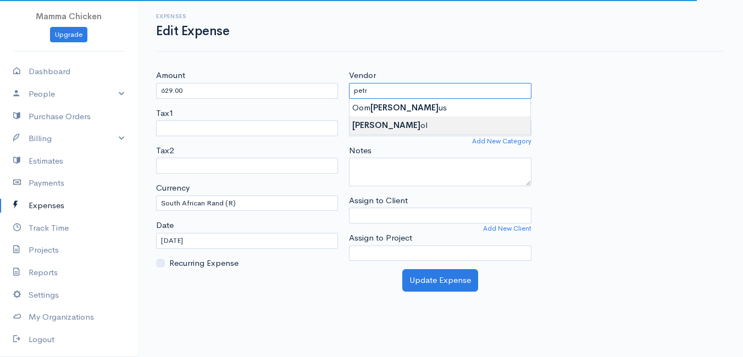
type input "Petrol"
click at [409, 120] on body "Mamma Chicken Upgrade Dashboard People Clients Vendors Staff Users Purchase Ord…" at bounding box center [371, 178] width 743 height 357
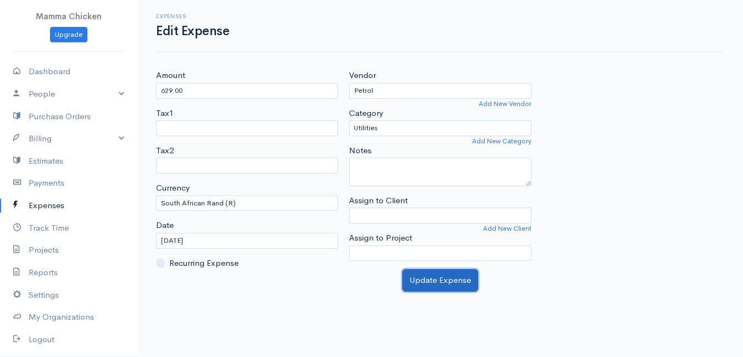
click at [439, 278] on button "Update Expense" at bounding box center [440, 280] width 76 height 23
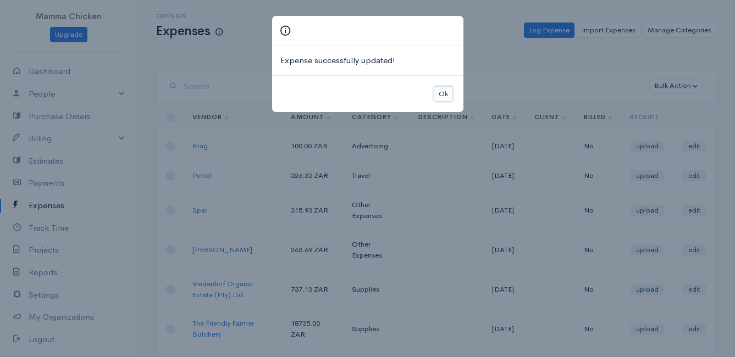
click at [446, 92] on button "Ok" at bounding box center [443, 94] width 19 height 16
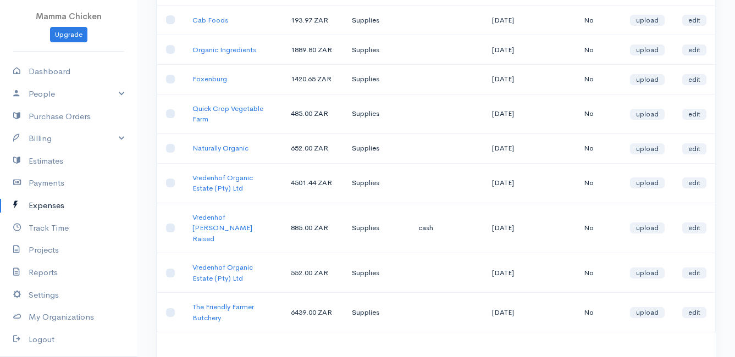
scroll to position [1588, 0]
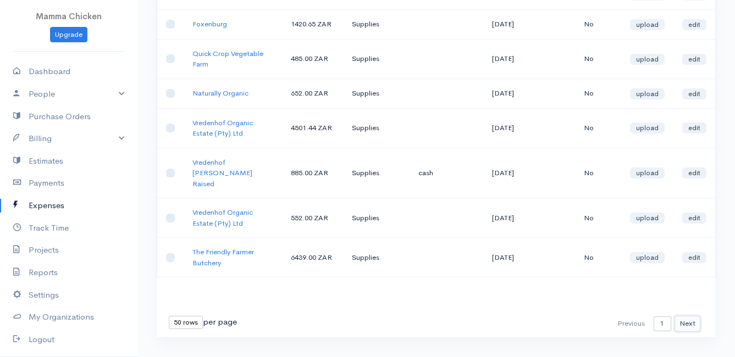
click at [695, 316] on button "Next" at bounding box center [688, 324] width 26 height 16
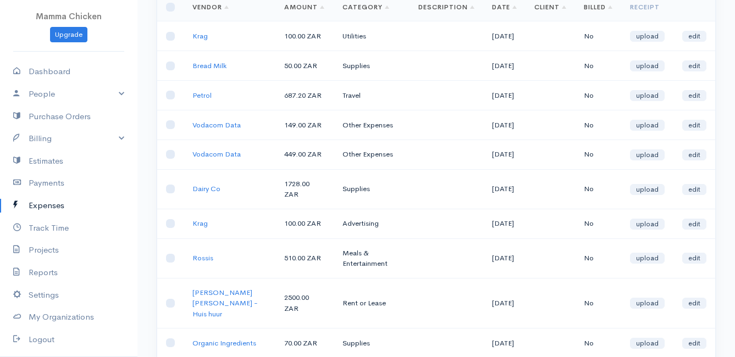
scroll to position [0, 0]
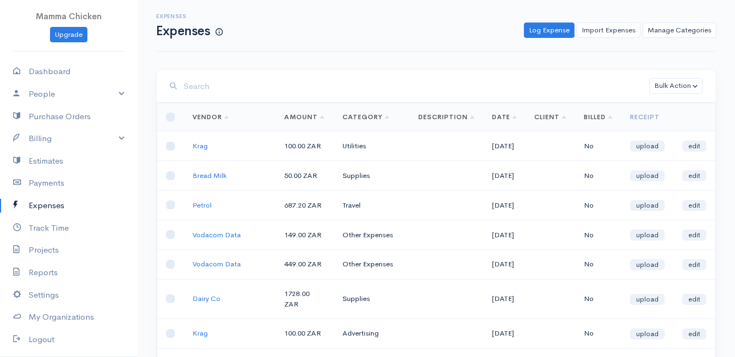
click at [51, 197] on link "Expenses" at bounding box center [68, 206] width 137 height 23
click at [49, 204] on link "Expenses" at bounding box center [68, 206] width 137 height 23
click at [58, 90] on link "People" at bounding box center [68, 94] width 137 height 23
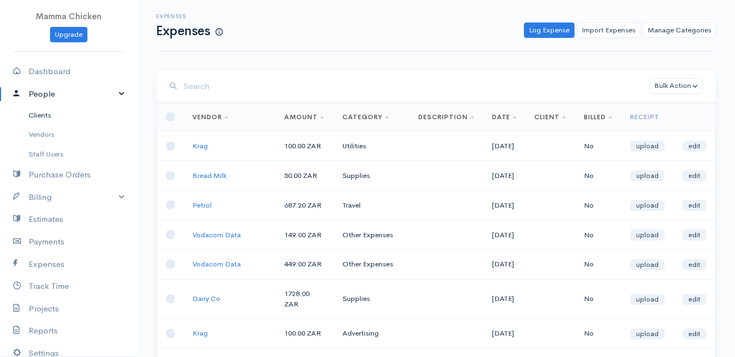
click at [49, 118] on link "Clients" at bounding box center [68, 116] width 137 height 20
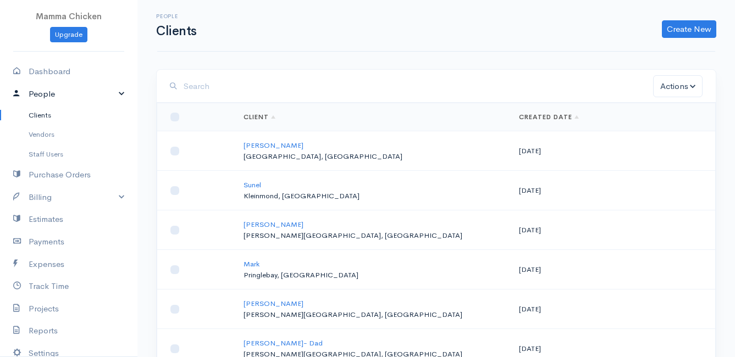
click at [51, 92] on link "People" at bounding box center [68, 94] width 137 height 23
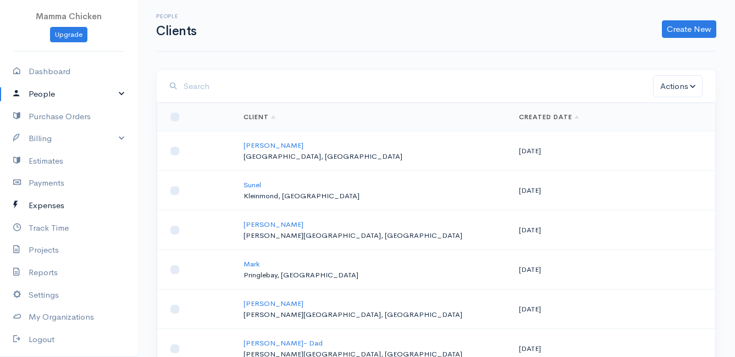
click at [53, 203] on link "Expenses" at bounding box center [68, 206] width 137 height 23
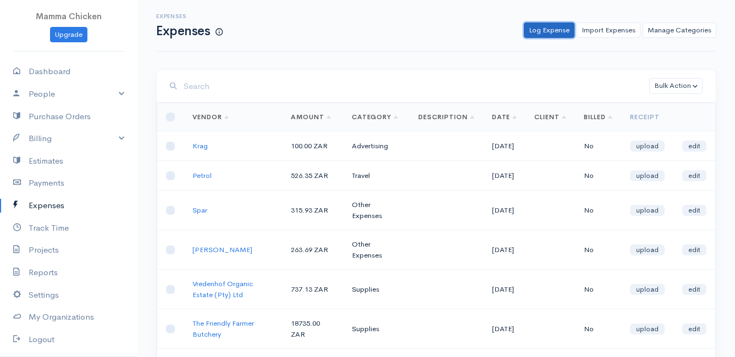
click at [552, 27] on link "Log Expense" at bounding box center [549, 31] width 51 height 16
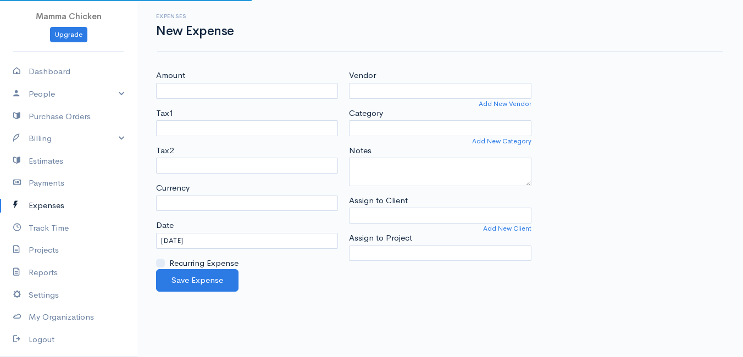
select select "ZAR"
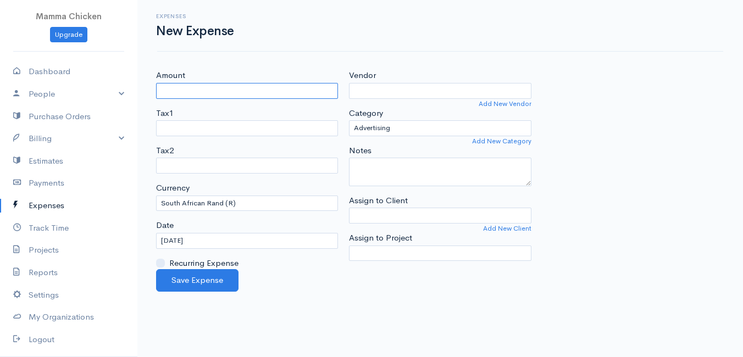
click at [220, 95] on input "Amount" at bounding box center [247, 91] width 182 height 16
type input "3"
type input "740"
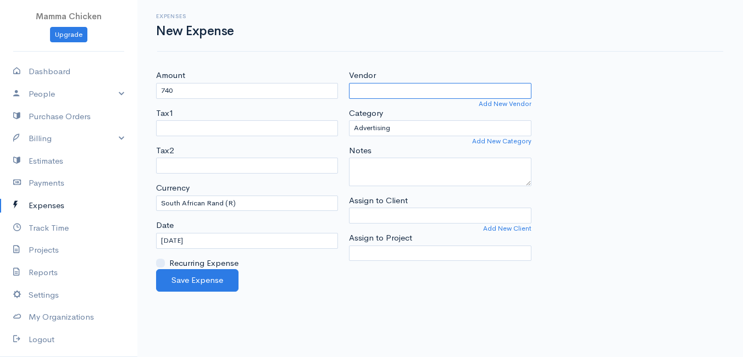
click at [371, 93] on input "Vendor" at bounding box center [440, 91] width 182 height 16
type input "ZM Jewellery"
click at [374, 105] on body "Mamma Chicken Upgrade Dashboard People Clients Vendors Staff Users Purchase Ord…" at bounding box center [371, 178] width 743 height 357
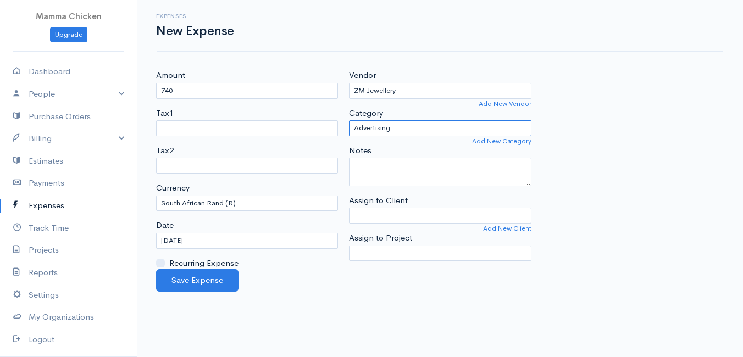
click at [411, 130] on select "Advertising Car & Truck Expenses Contractors Education Education and Training E…" at bounding box center [440, 128] width 182 height 16
select select "Other Expenses"
click at [349, 120] on select "Advertising Car & Truck Expenses Contractors Education Education and Training E…" at bounding box center [440, 128] width 182 height 16
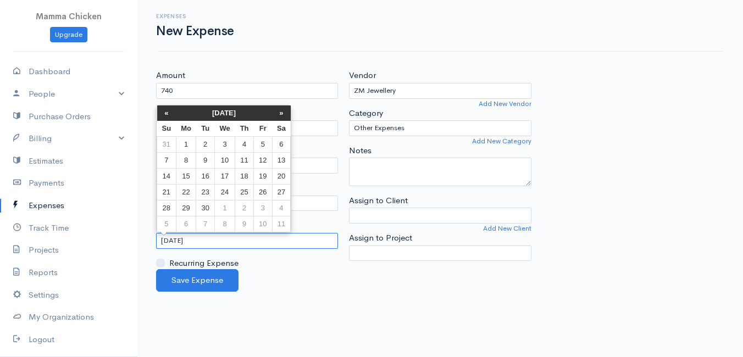
click at [255, 238] on input "[DATE]" at bounding box center [247, 241] width 182 height 16
click at [244, 175] on td "18" at bounding box center [244, 176] width 19 height 16
type input "[DATE]"
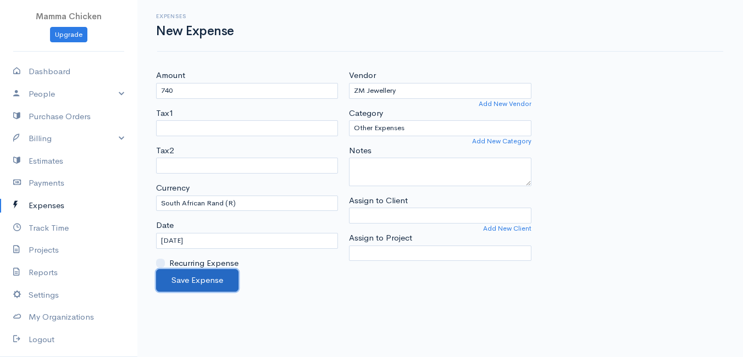
click at [210, 282] on button "Save Expense" at bounding box center [197, 280] width 82 height 23
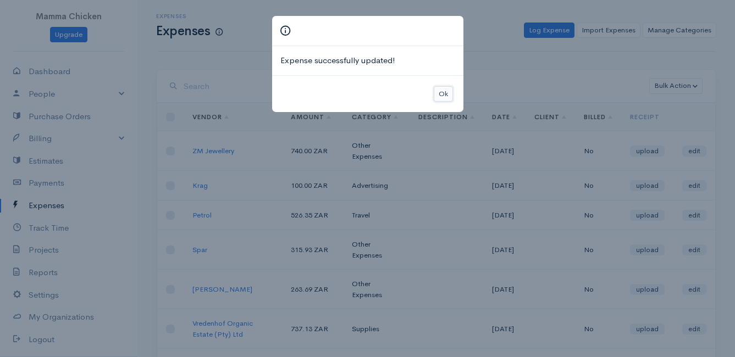
click at [446, 91] on button "Ok" at bounding box center [443, 94] width 19 height 16
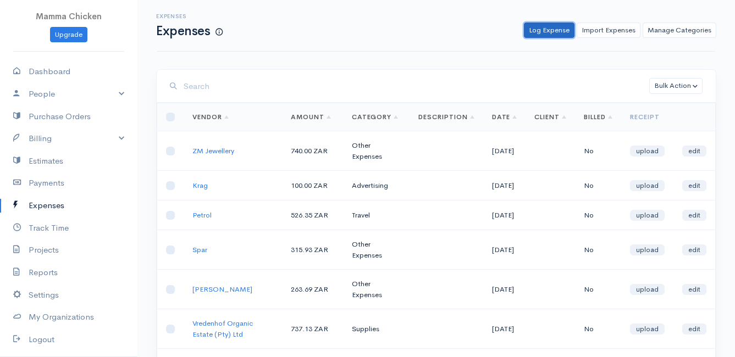
click at [541, 34] on link "Log Expense" at bounding box center [549, 31] width 51 height 16
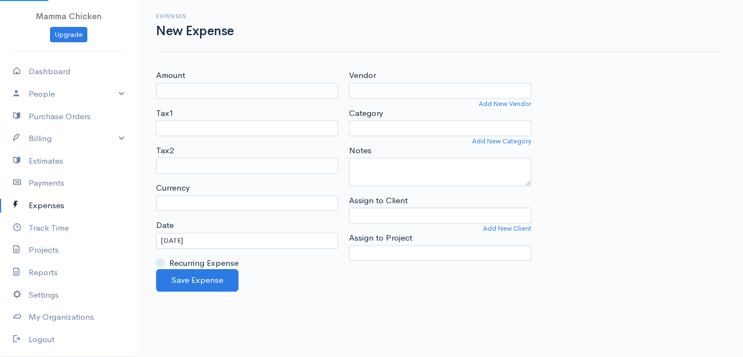
select select "ZAR"
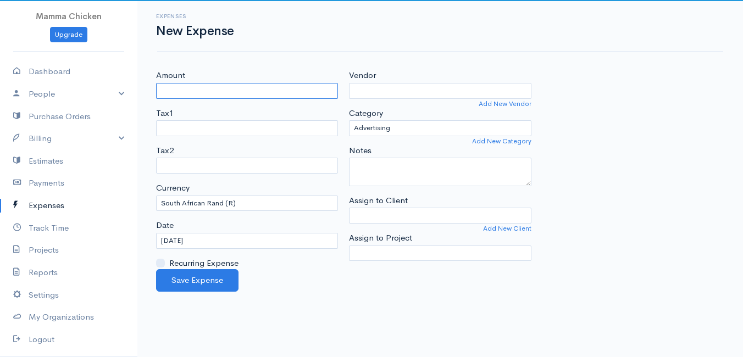
click at [236, 87] on input "Amount" at bounding box center [247, 91] width 182 height 16
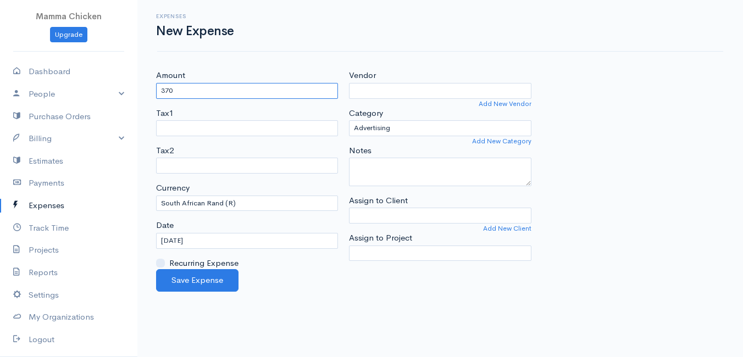
type input "370"
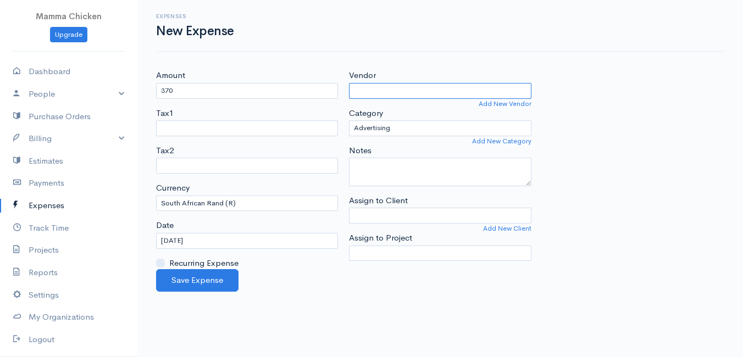
click at [389, 92] on input "Vendor" at bounding box center [440, 91] width 182 height 16
type input "ZM Jewellery"
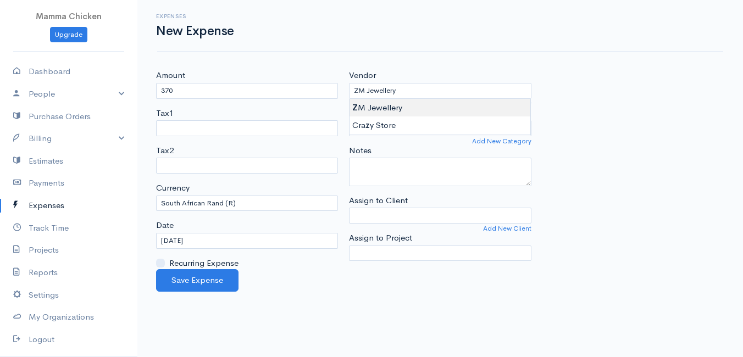
click at [399, 106] on body "Mamma Chicken Upgrade Dashboard People Clients Vendors Staff Users Purchase Ord…" at bounding box center [371, 178] width 743 height 357
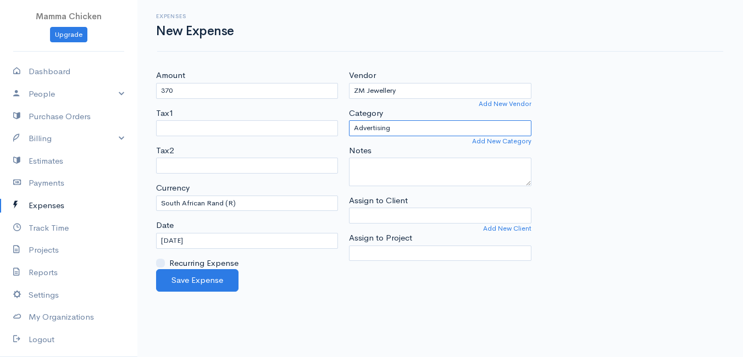
click at [407, 130] on select "Advertising Car & Truck Expenses Contractors Education Education and Training E…" at bounding box center [440, 128] width 182 height 16
select select "Other Expenses"
click at [349, 120] on select "Advertising Car & Truck Expenses Contractors Education Education and Training E…" at bounding box center [440, 128] width 182 height 16
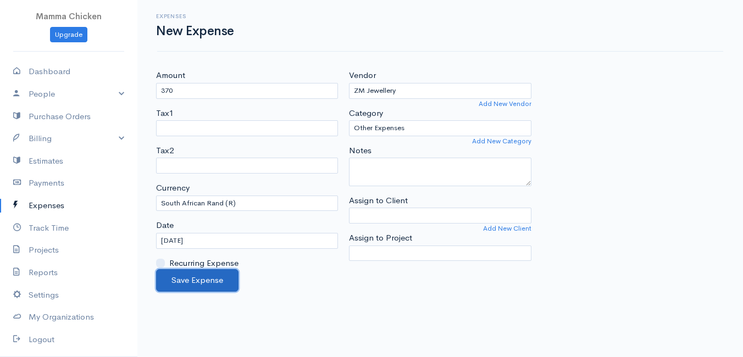
click at [207, 278] on button "Save Expense" at bounding box center [197, 280] width 82 height 23
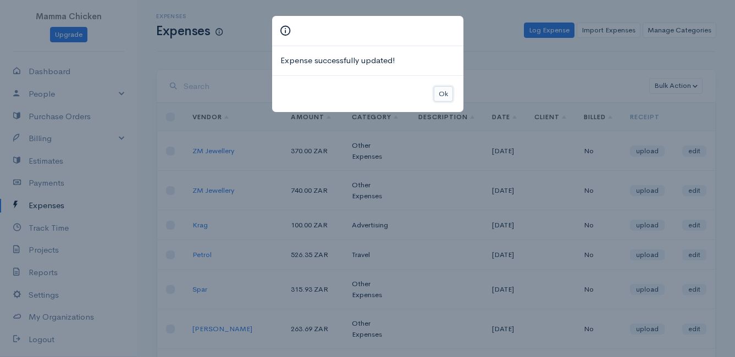
click at [440, 94] on button "Ok" at bounding box center [443, 94] width 19 height 16
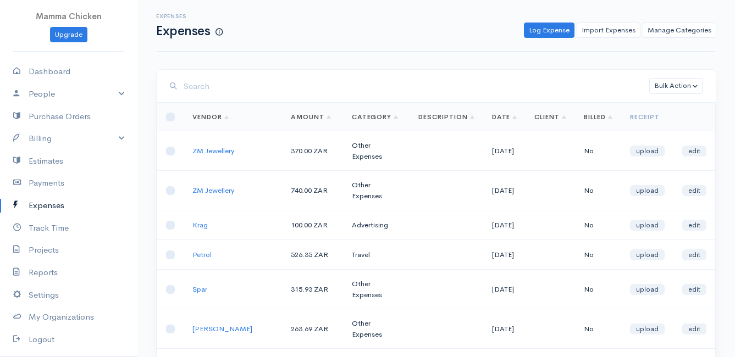
click at [212, 91] on input "search" at bounding box center [417, 86] width 466 height 23
click at [48, 139] on link "Billing" at bounding box center [68, 139] width 137 height 23
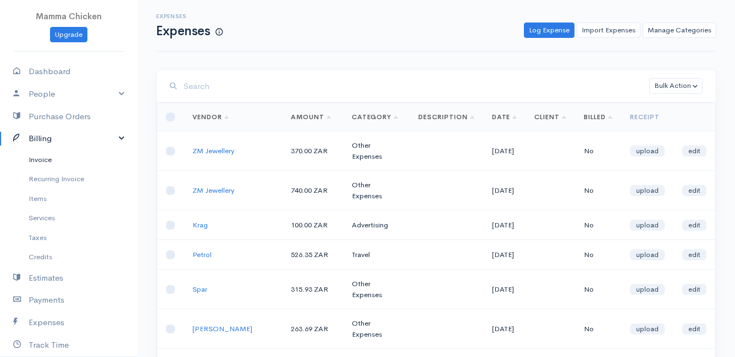
click at [50, 162] on link "Invoice" at bounding box center [68, 160] width 137 height 20
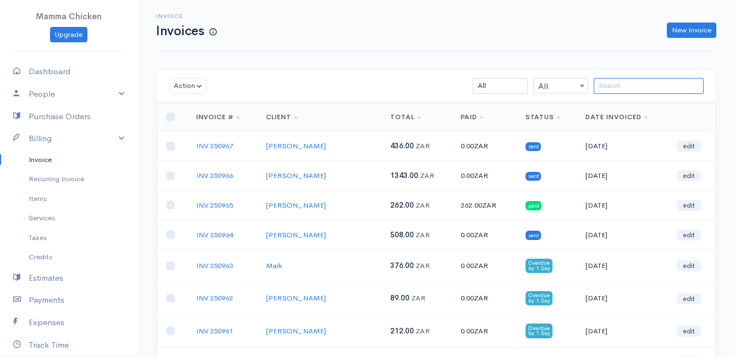
click at [615, 85] on input "search" at bounding box center [649, 86] width 110 height 16
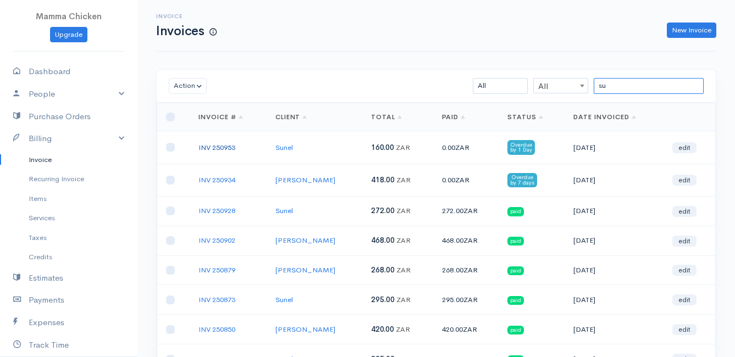
type input "su"
click at [214, 148] on link "INV 250953" at bounding box center [216, 147] width 37 height 9
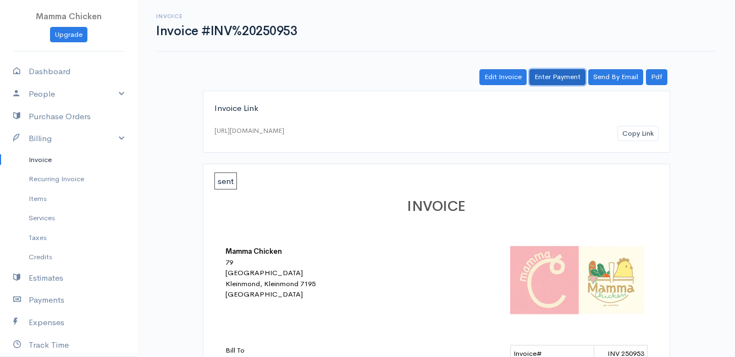
click at [558, 76] on link "Enter Payment" at bounding box center [557, 77] width 56 height 16
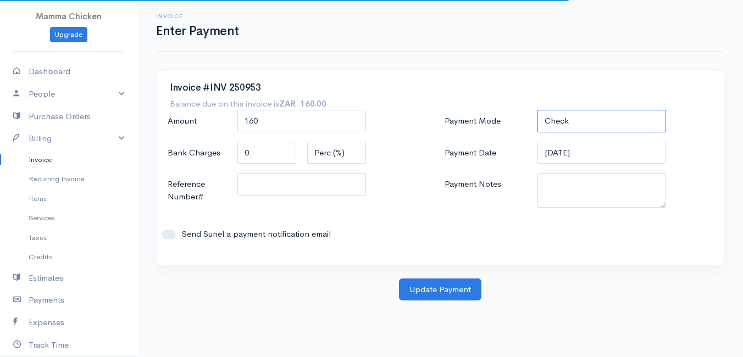
click at [584, 120] on select "Check Bank Transfer Credit Cash Debit ACH VISA MASTERCARD AMEX DISCOVER DINERS …" at bounding box center [602, 121] width 129 height 23
select select "Bank Transfer"
click at [538, 110] on select "Check Bank Transfer Credit Cash Debit ACH VISA MASTERCARD AMEX DISCOVER DINERS …" at bounding box center [602, 121] width 129 height 23
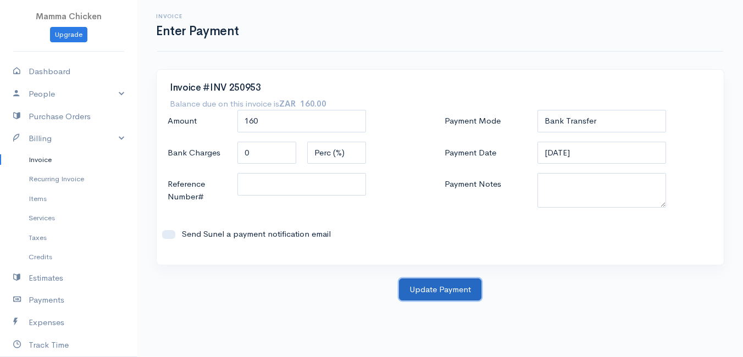
click at [450, 284] on button "Update Payment" at bounding box center [440, 290] width 82 height 23
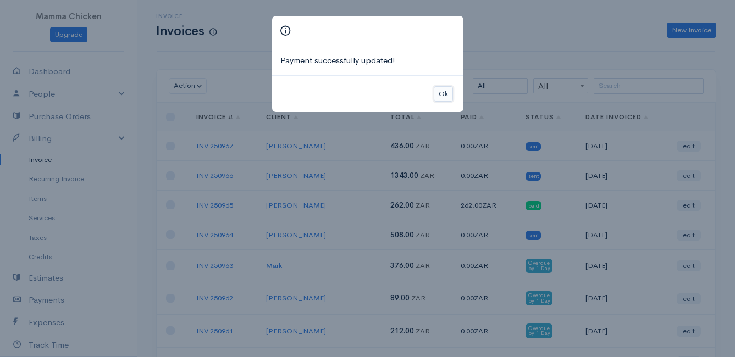
click at [444, 97] on button "Ok" at bounding box center [443, 94] width 19 height 16
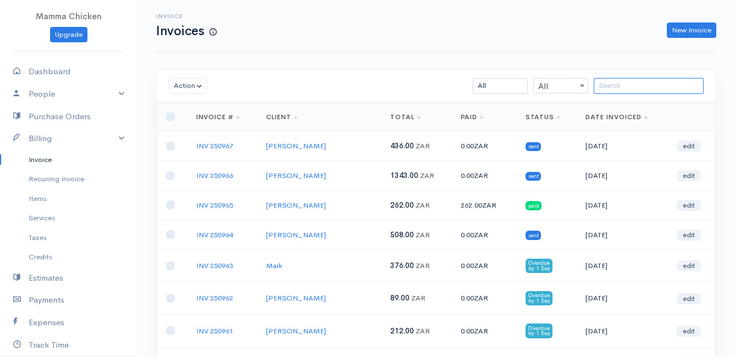
click at [613, 87] on input "search" at bounding box center [649, 86] width 110 height 16
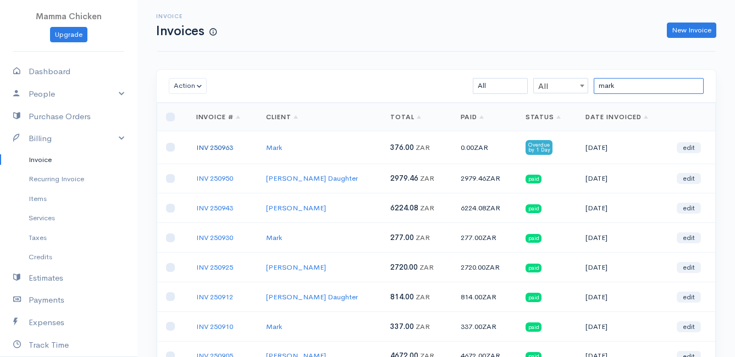
type input "mark"
click at [208, 147] on link "INV 250963" at bounding box center [214, 147] width 37 height 9
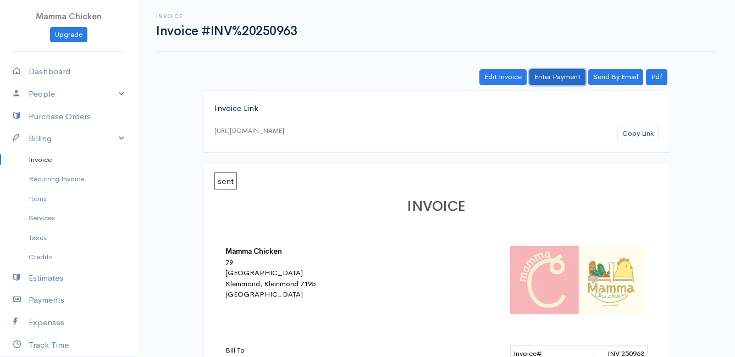
click at [556, 74] on link "Enter Payment" at bounding box center [557, 77] width 56 height 16
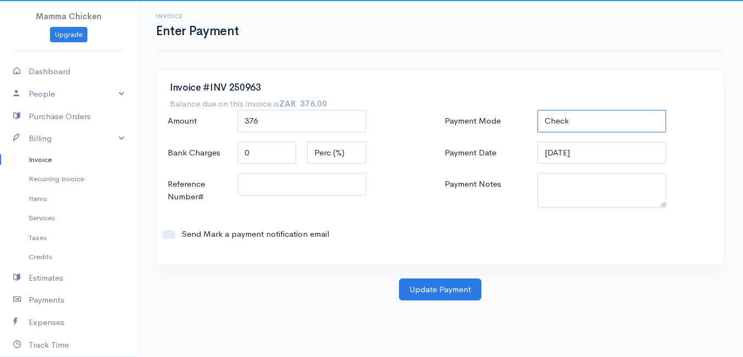
click at [588, 123] on select "Check Bank Transfer Credit Cash Debit ACH VISA MASTERCARD AMEX DISCOVER DINERS …" at bounding box center [602, 121] width 129 height 23
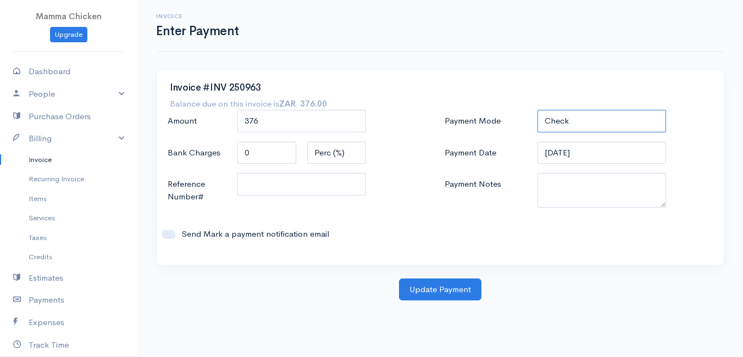
select select "Bank Transfer"
click at [538, 110] on select "Check Bank Transfer Credit Cash Debit ACH VISA MASTERCARD AMEX DISCOVER DINERS …" at bounding box center [602, 121] width 129 height 23
click at [604, 150] on input "[DATE]" at bounding box center [602, 153] width 129 height 23
click at [474, 214] on div "Payment Mode Check Bank Transfer Credit Cash Debit ACH VISA MASTERCARD AMEX DIS…" at bounding box center [578, 181] width 277 height 142
click at [443, 287] on button "Update Payment" at bounding box center [440, 290] width 82 height 23
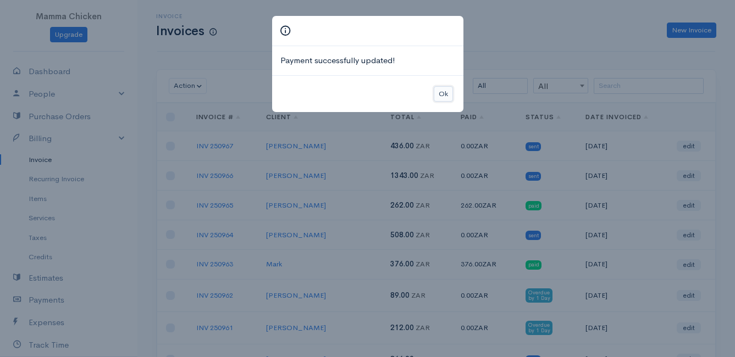
click at [438, 95] on button "Ok" at bounding box center [443, 94] width 19 height 16
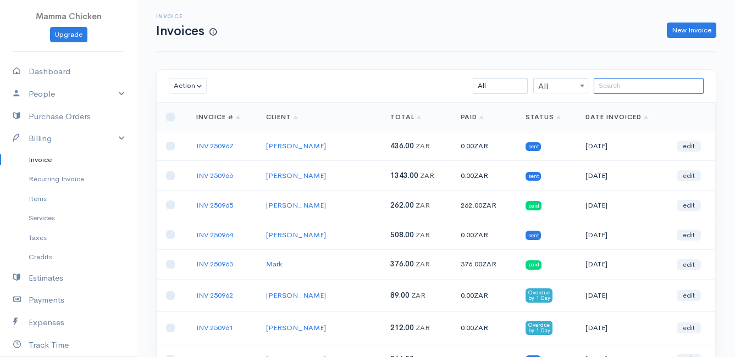
click at [609, 87] on input "search" at bounding box center [649, 86] width 110 height 16
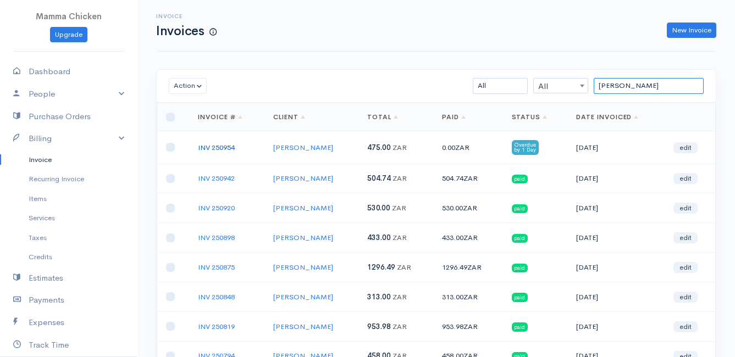
type input "[PERSON_NAME]"
click at [227, 146] on link "INV 250954" at bounding box center [216, 147] width 37 height 9
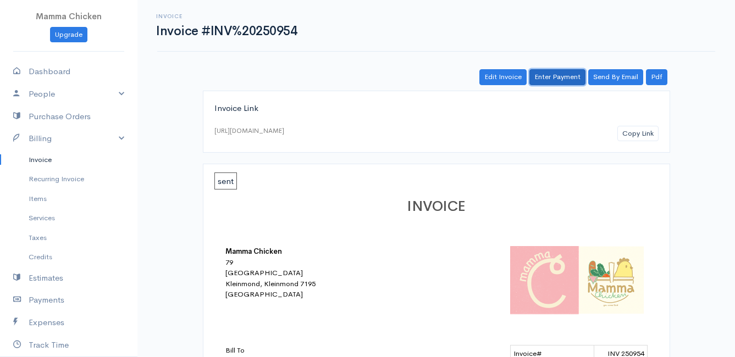
click at [553, 75] on link "Enter Payment" at bounding box center [557, 77] width 56 height 16
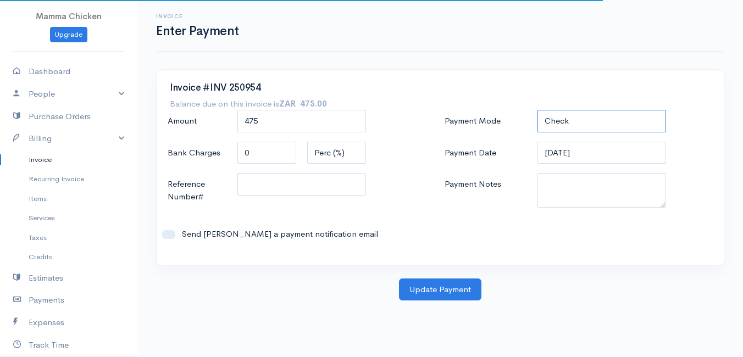
click at [603, 119] on select "Check Bank Transfer Credit Cash Debit ACH VISA MASTERCARD AMEX DISCOVER DINERS …" at bounding box center [602, 121] width 129 height 23
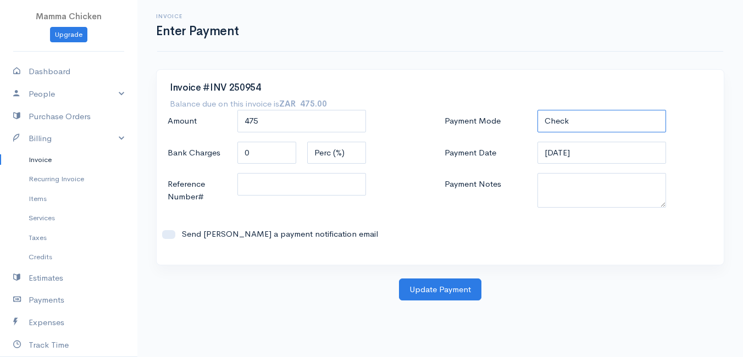
select select "Bank Transfer"
click at [538, 110] on select "Check Bank Transfer Credit Cash Debit ACH VISA MASTERCARD AMEX DISCOVER DINERS …" at bounding box center [602, 121] width 129 height 23
click at [439, 288] on button "Update Payment" at bounding box center [440, 290] width 82 height 23
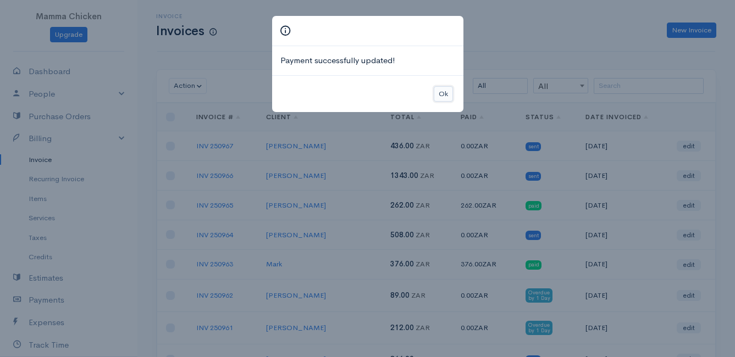
click at [443, 93] on button "Ok" at bounding box center [443, 94] width 19 height 16
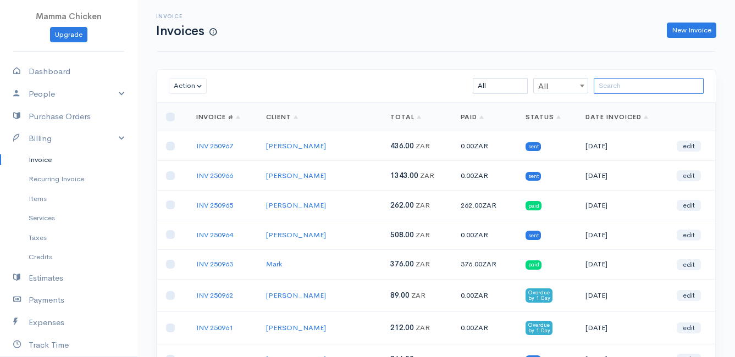
click at [634, 92] on input "search" at bounding box center [649, 86] width 110 height 16
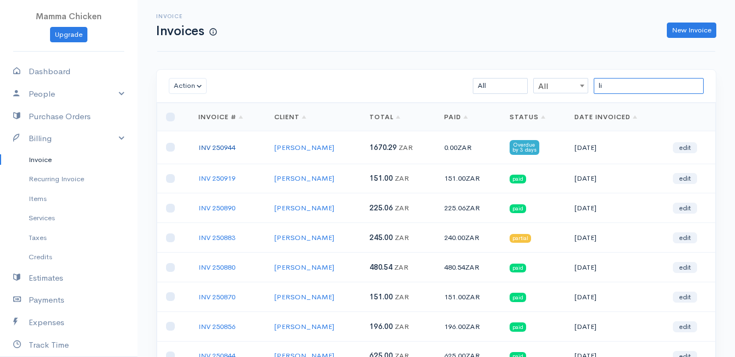
type input "li"
click at [219, 146] on link "INV 250944" at bounding box center [216, 147] width 37 height 9
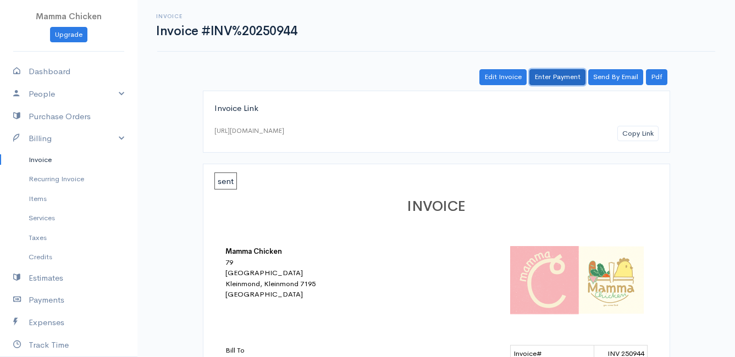
click at [554, 79] on link "Enter Payment" at bounding box center [557, 77] width 56 height 16
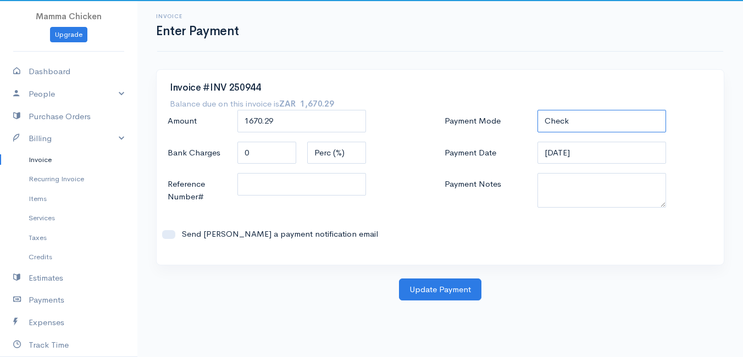
click at [587, 113] on select "Check Bank Transfer Credit Cash Debit ACH VISA MASTERCARD AMEX DISCOVER DINERS …" at bounding box center [602, 121] width 129 height 23
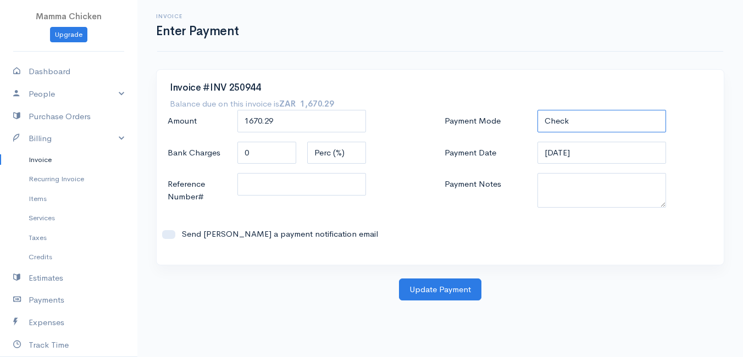
select select "Bank Transfer"
click at [538, 110] on select "Check Bank Transfer Credit Cash Debit ACH VISA MASTERCARD AMEX DISCOVER DINERS …" at bounding box center [602, 121] width 129 height 23
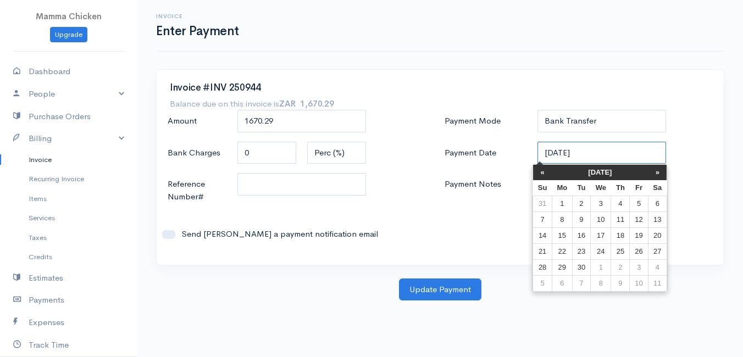
click at [599, 156] on input "[DATE]" at bounding box center [602, 153] width 129 height 23
click at [583, 249] on td "23" at bounding box center [581, 252] width 18 height 16
type input "[DATE]"
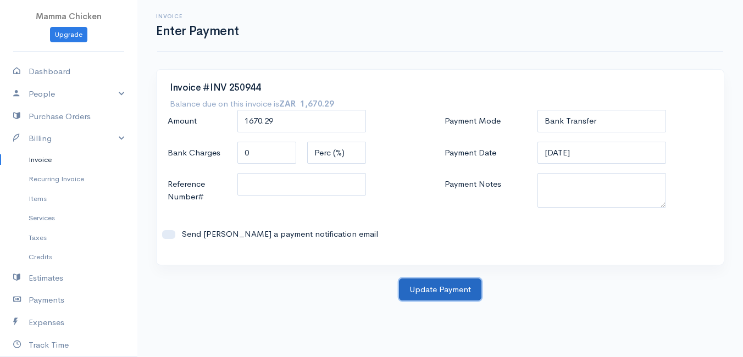
click at [423, 291] on button "Update Payment" at bounding box center [440, 290] width 82 height 23
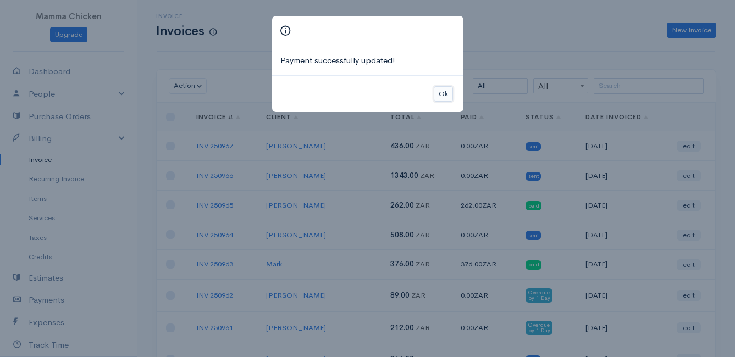
click at [443, 90] on button "Ok" at bounding box center [443, 94] width 19 height 16
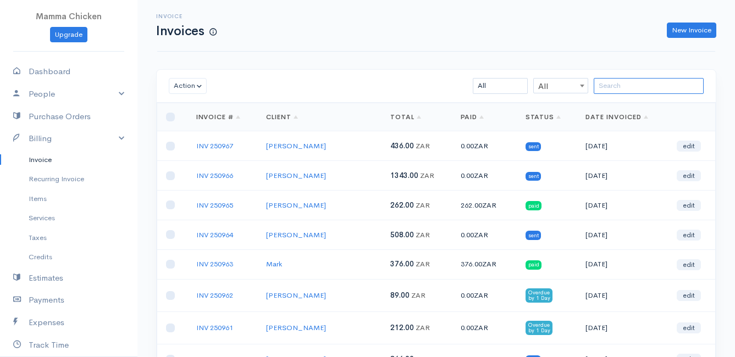
click at [622, 86] on input "search" at bounding box center [649, 86] width 110 height 16
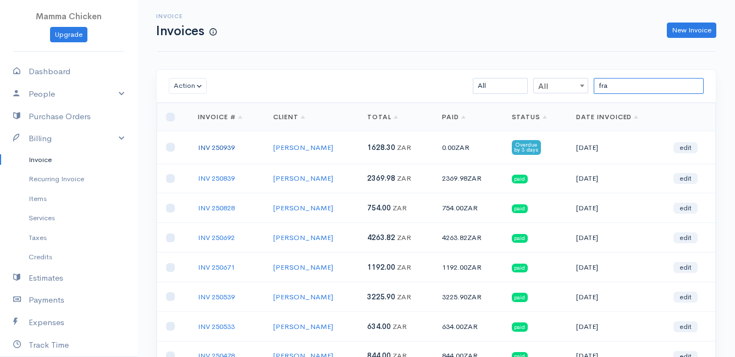
type input "fra"
click at [228, 146] on link "INV 250939" at bounding box center [216, 147] width 37 height 9
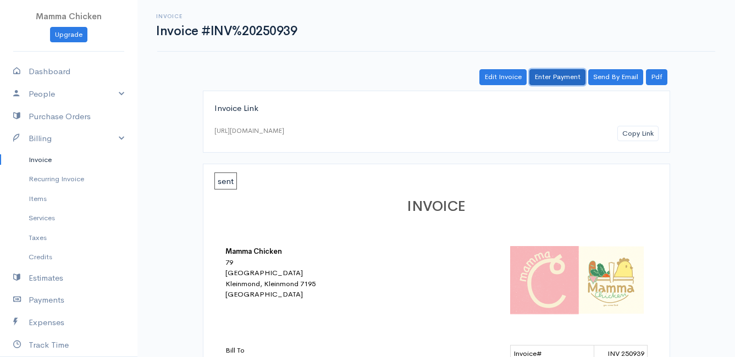
click at [555, 78] on link "Enter Payment" at bounding box center [557, 77] width 56 height 16
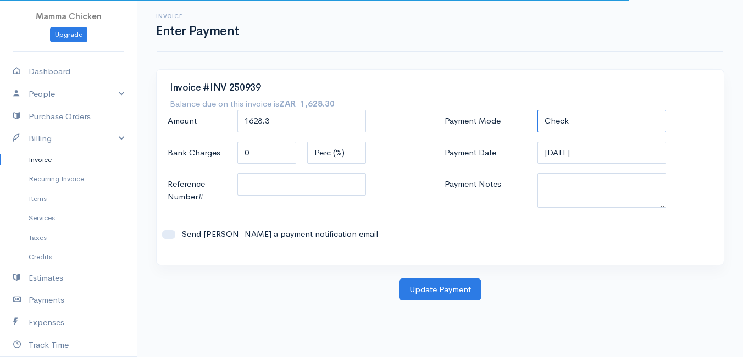
click at [614, 116] on select "Check Bank Transfer Credit Cash Debit ACH VISA MASTERCARD AMEX DISCOVER DINERS …" at bounding box center [602, 121] width 129 height 23
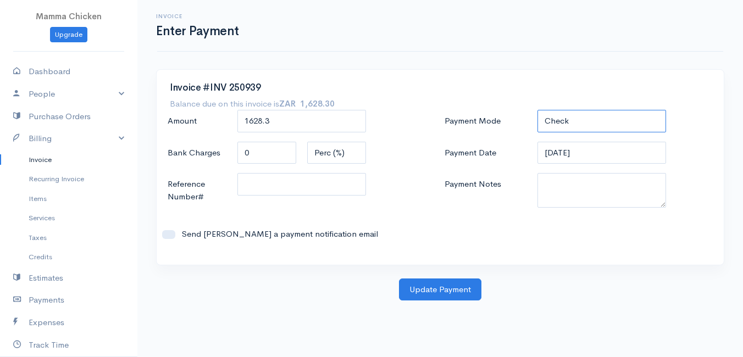
select select "Bank Transfer"
click at [538, 110] on select "Check Bank Transfer Credit Cash Debit ACH VISA MASTERCARD AMEX DISCOVER DINERS …" at bounding box center [602, 121] width 129 height 23
click at [605, 156] on input "[DATE]" at bounding box center [602, 153] width 129 height 23
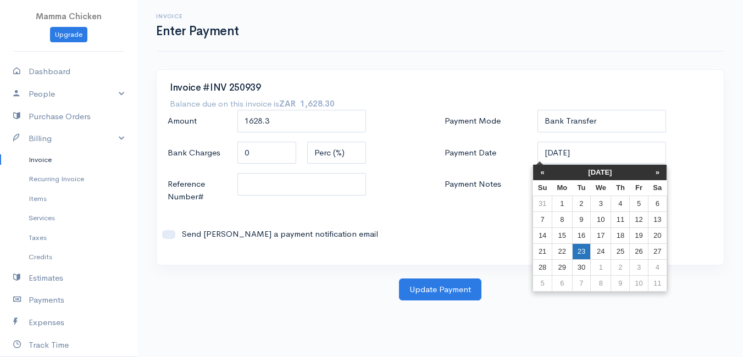
click at [580, 250] on td "23" at bounding box center [581, 252] width 18 height 16
type input "[DATE]"
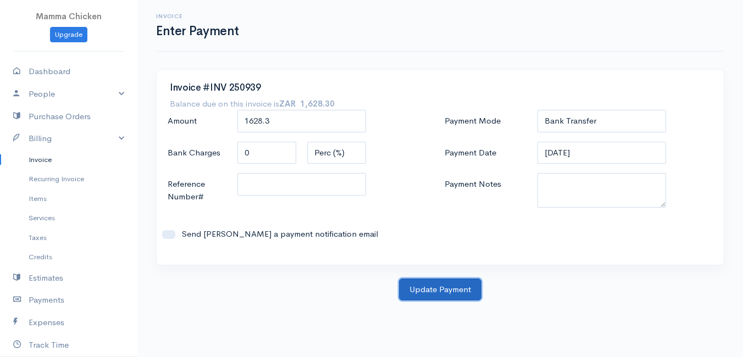
click at [446, 290] on button "Update Payment" at bounding box center [440, 290] width 82 height 23
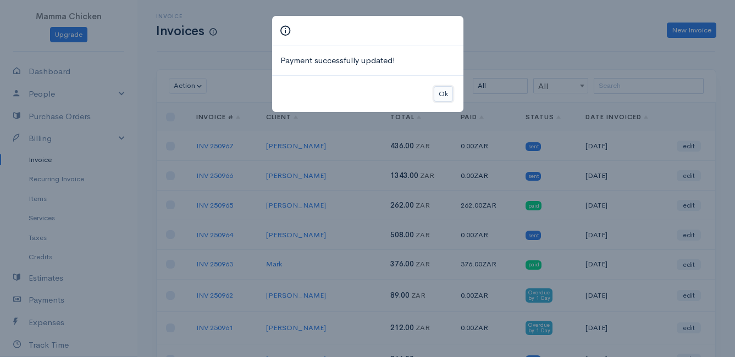
click at [445, 92] on button "Ok" at bounding box center [443, 94] width 19 height 16
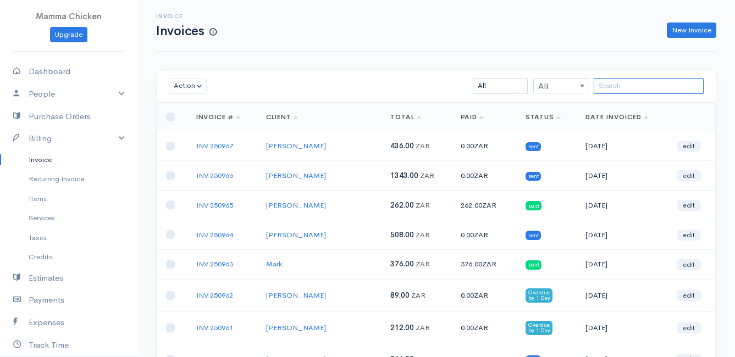
click at [624, 90] on input "search" at bounding box center [649, 86] width 110 height 16
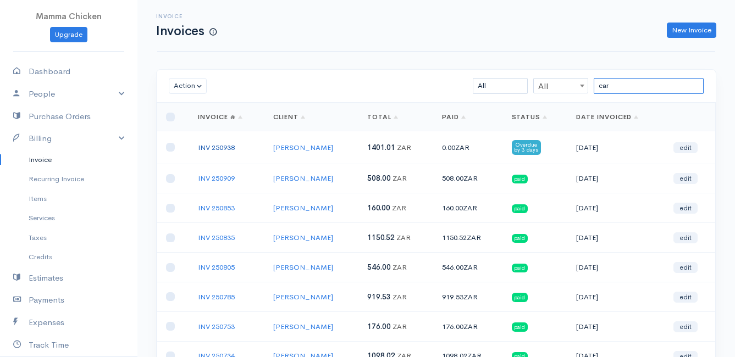
type input "car"
click at [222, 147] on link "INV 250938" at bounding box center [216, 147] width 37 height 9
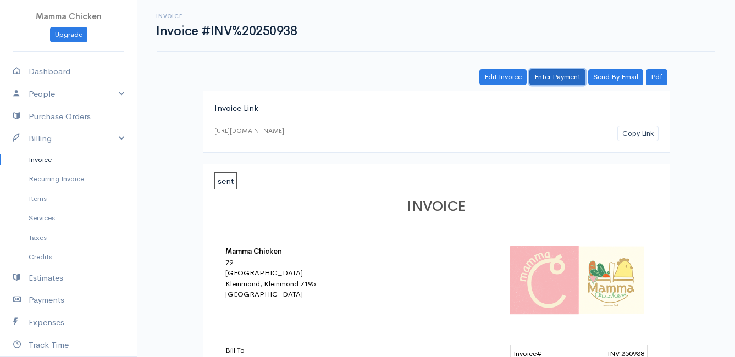
click at [567, 77] on link "Enter Payment" at bounding box center [557, 77] width 56 height 16
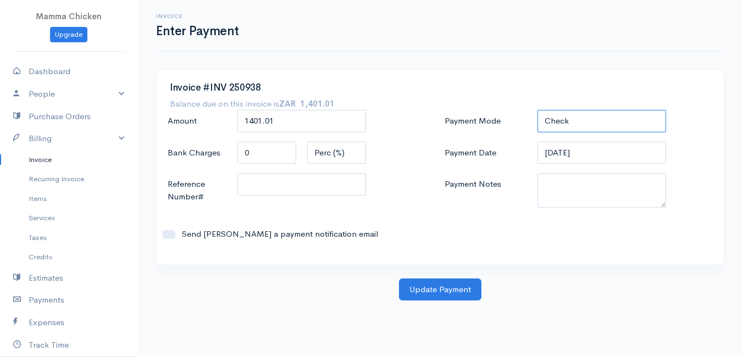
click at [609, 121] on select "Check Bank Transfer Credit Cash Debit ACH VISA MASTERCARD AMEX DISCOVER DINERS …" at bounding box center [602, 121] width 129 height 23
select select "Bank Transfer"
click at [538, 110] on select "Check Bank Transfer Credit Cash Debit ACH VISA MASTERCARD AMEX DISCOVER DINERS …" at bounding box center [602, 121] width 129 height 23
click at [605, 157] on input "[DATE]" at bounding box center [602, 153] width 129 height 23
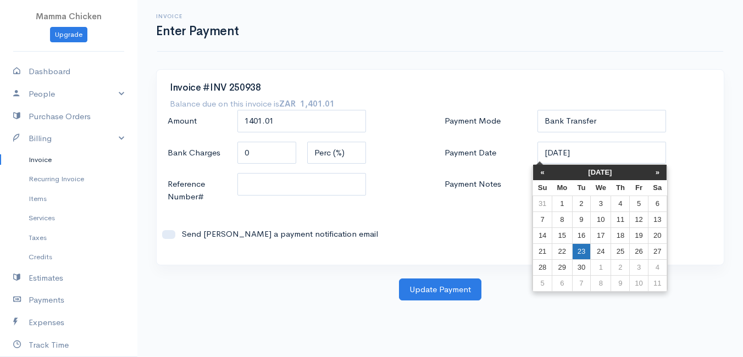
click at [587, 251] on td "23" at bounding box center [581, 252] width 18 height 16
type input "[DATE]"
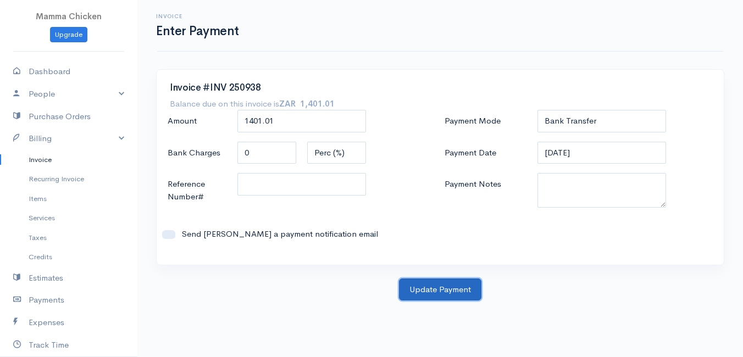
click at [428, 294] on button "Update Payment" at bounding box center [440, 290] width 82 height 23
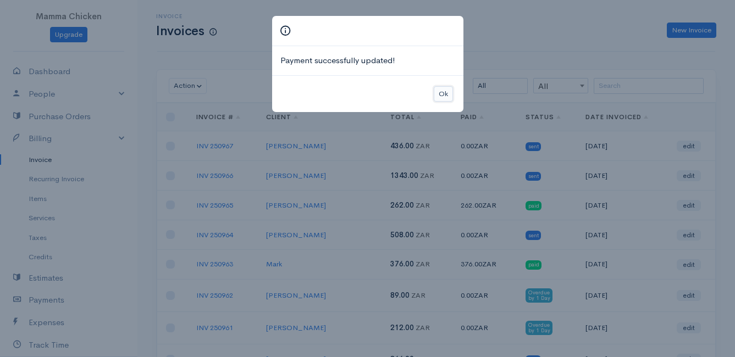
click at [444, 96] on button "Ok" at bounding box center [443, 94] width 19 height 16
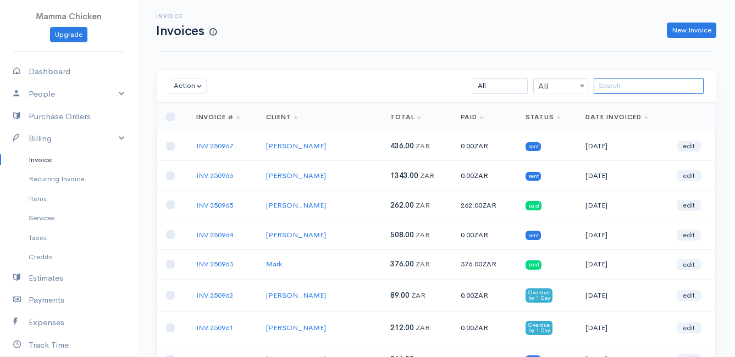
click at [631, 88] on input "search" at bounding box center [649, 86] width 110 height 16
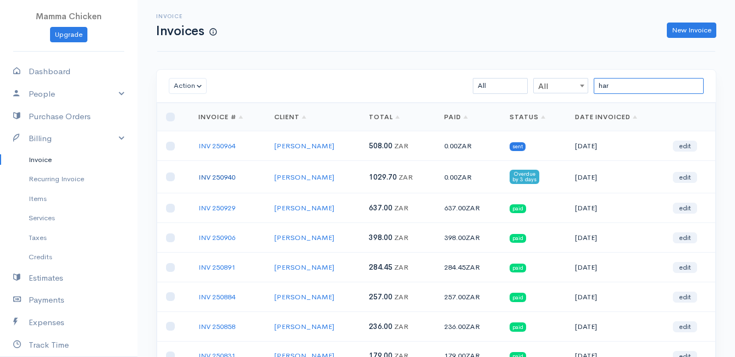
type input "har"
click at [223, 179] on link "INV 250940" at bounding box center [216, 177] width 37 height 9
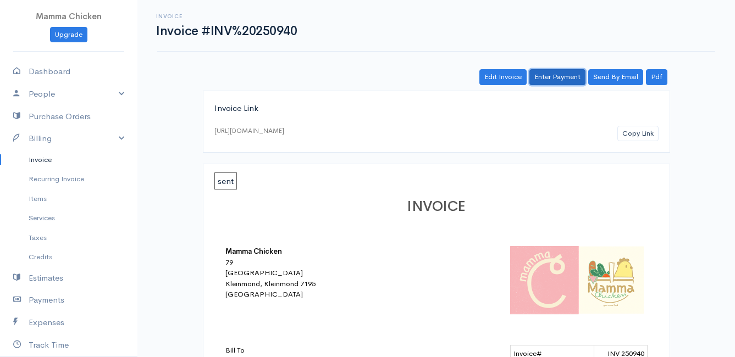
click at [565, 71] on link "Enter Payment" at bounding box center [557, 77] width 56 height 16
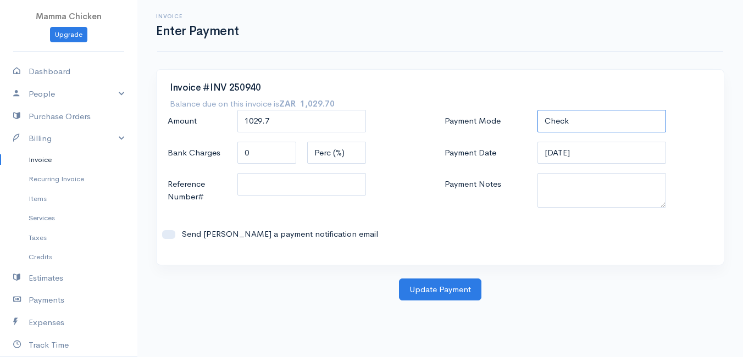
click at [573, 122] on select "Check Bank Transfer Credit Cash Debit ACH VISA MASTERCARD AMEX DISCOVER DINERS …" at bounding box center [602, 121] width 129 height 23
select select "Bank Transfer"
click at [538, 110] on select "Check Bank Transfer Credit Cash Debit ACH VISA MASTERCARD AMEX DISCOVER DINERS …" at bounding box center [602, 121] width 129 height 23
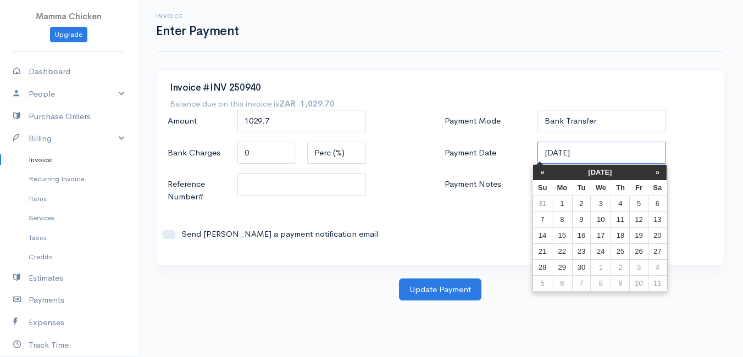
click at [601, 153] on input "[DATE]" at bounding box center [602, 153] width 129 height 23
click at [583, 251] on td "23" at bounding box center [581, 252] width 18 height 16
type input "[DATE]"
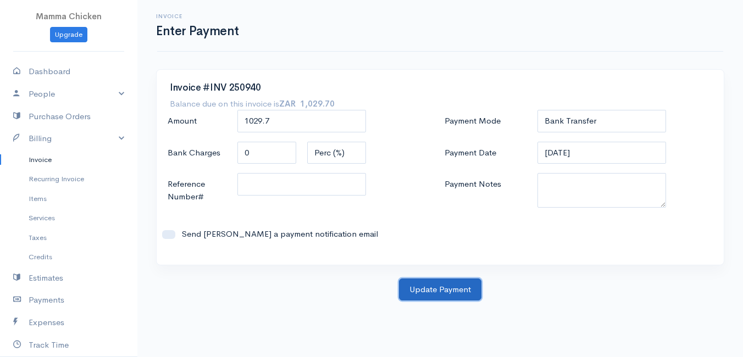
click at [440, 288] on button "Update Payment" at bounding box center [440, 290] width 82 height 23
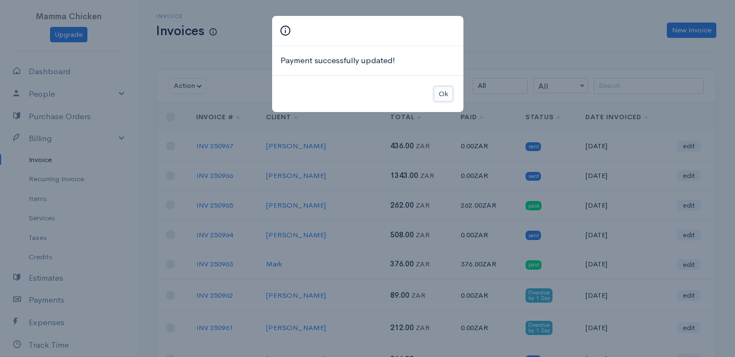
click at [446, 93] on button "Ok" at bounding box center [443, 94] width 19 height 16
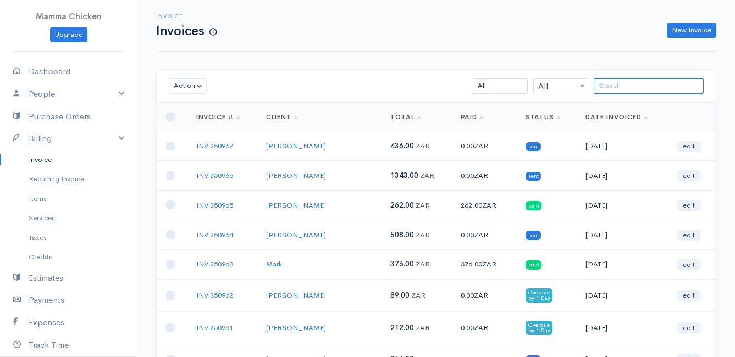
click at [641, 91] on input "search" at bounding box center [649, 86] width 110 height 16
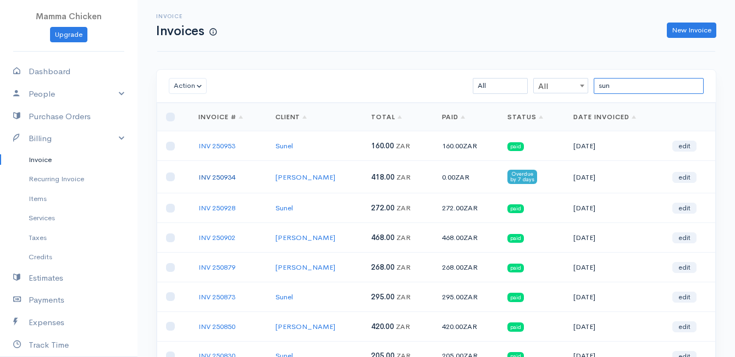
type input "sun"
click at [223, 176] on link "INV 250934" at bounding box center [216, 177] width 37 height 9
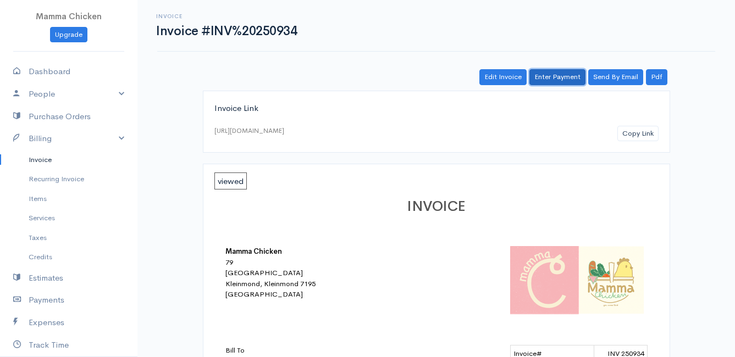
click at [557, 75] on link "Enter Payment" at bounding box center [557, 77] width 56 height 16
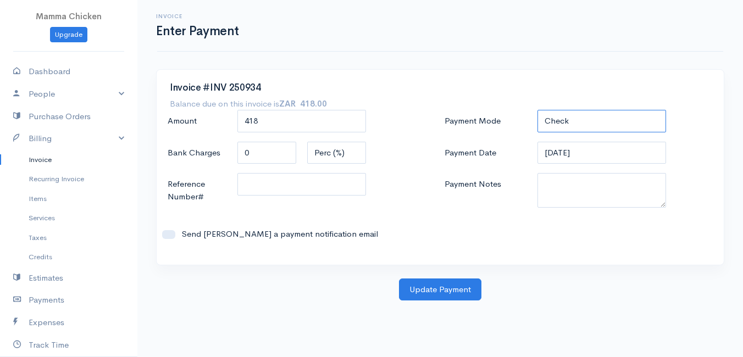
click at [570, 117] on select "Check Bank Transfer Credit Cash Debit ACH VISA MASTERCARD AMEX DISCOVER DINERS …" at bounding box center [602, 121] width 129 height 23
select select "Bank Transfer"
click at [538, 110] on select "Check Bank Transfer Credit Cash Debit ACH VISA MASTERCARD AMEX DISCOVER DINERS …" at bounding box center [602, 121] width 129 height 23
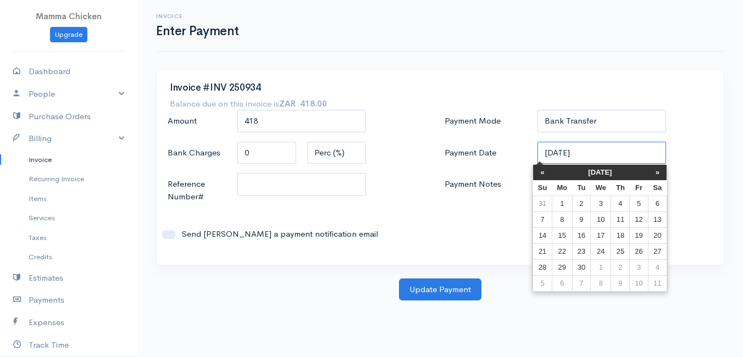
click at [603, 157] on input "[DATE]" at bounding box center [602, 153] width 129 height 23
click at [586, 249] on td "23" at bounding box center [581, 252] width 18 height 16
type input "[DATE]"
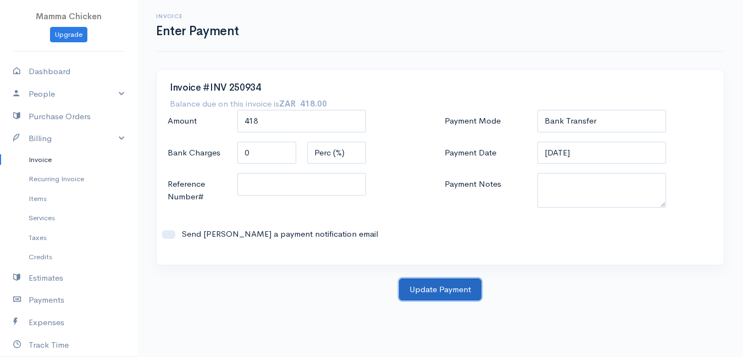
click at [447, 286] on button "Update Payment" at bounding box center [440, 290] width 82 height 23
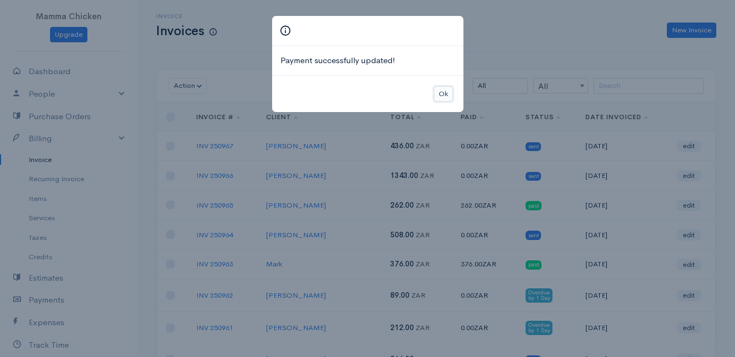
click at [446, 96] on button "Ok" at bounding box center [443, 94] width 19 height 16
